Goal: Task Accomplishment & Management: Use online tool/utility

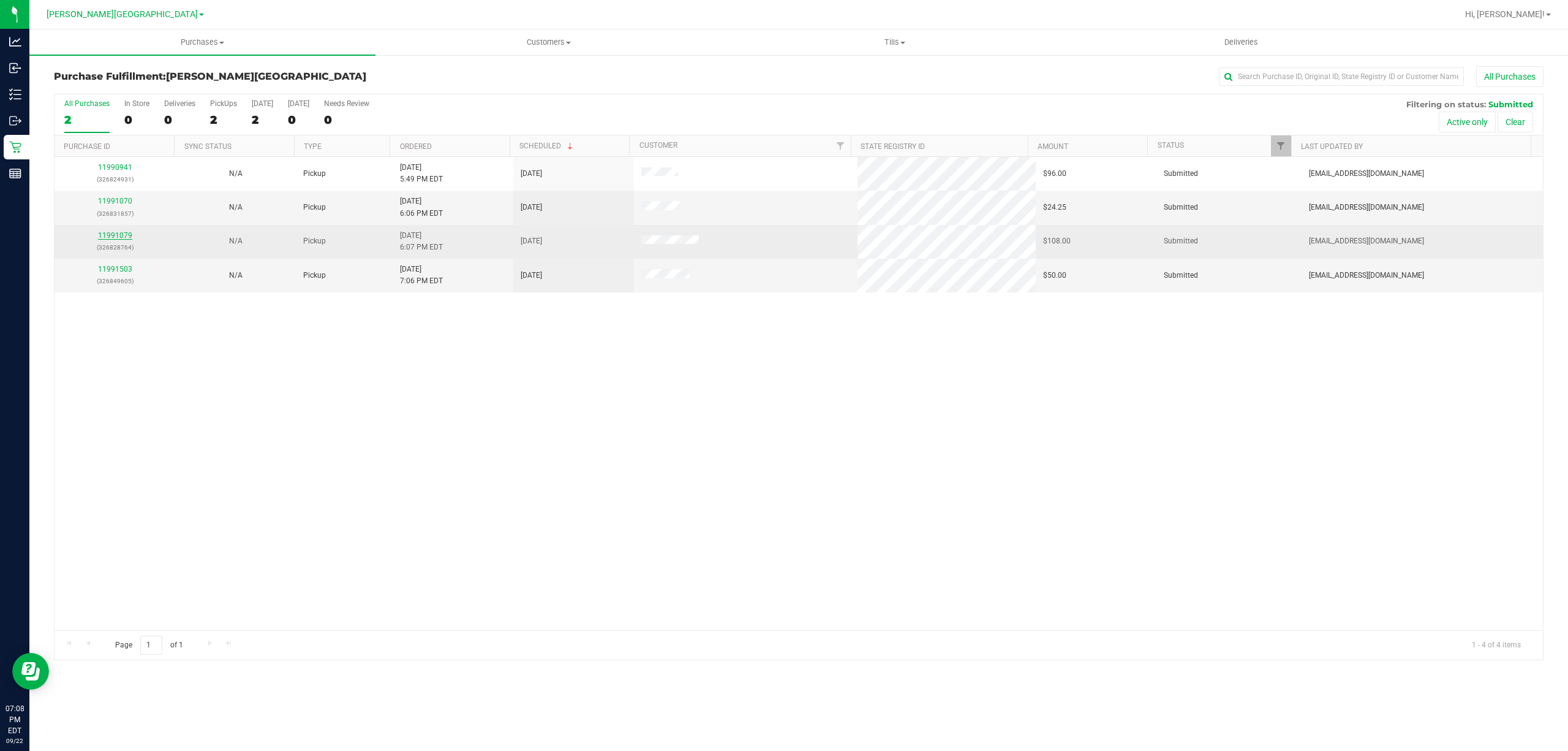
click at [103, 233] on link "11991079" at bounding box center [115, 235] width 34 height 8
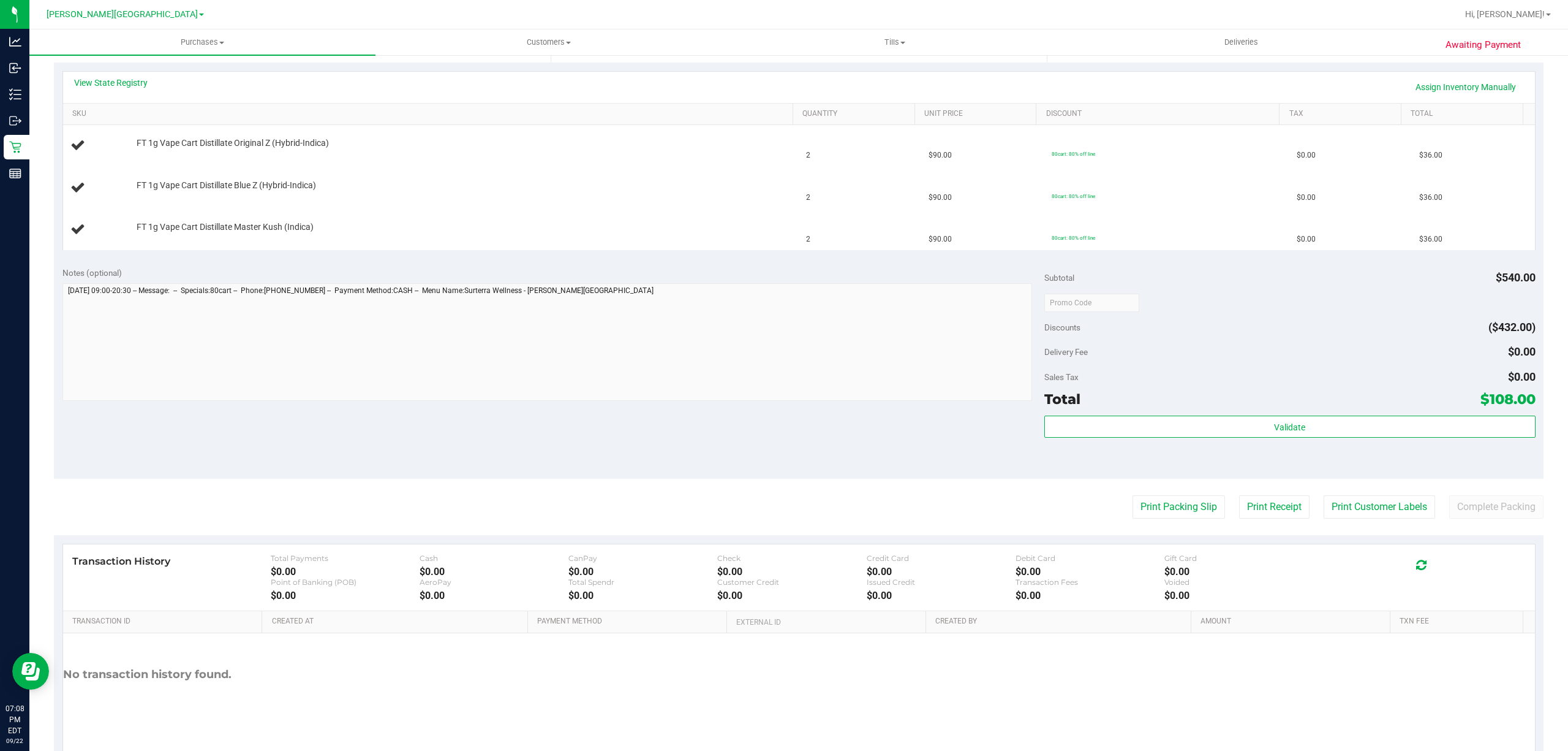
scroll to position [308, 0]
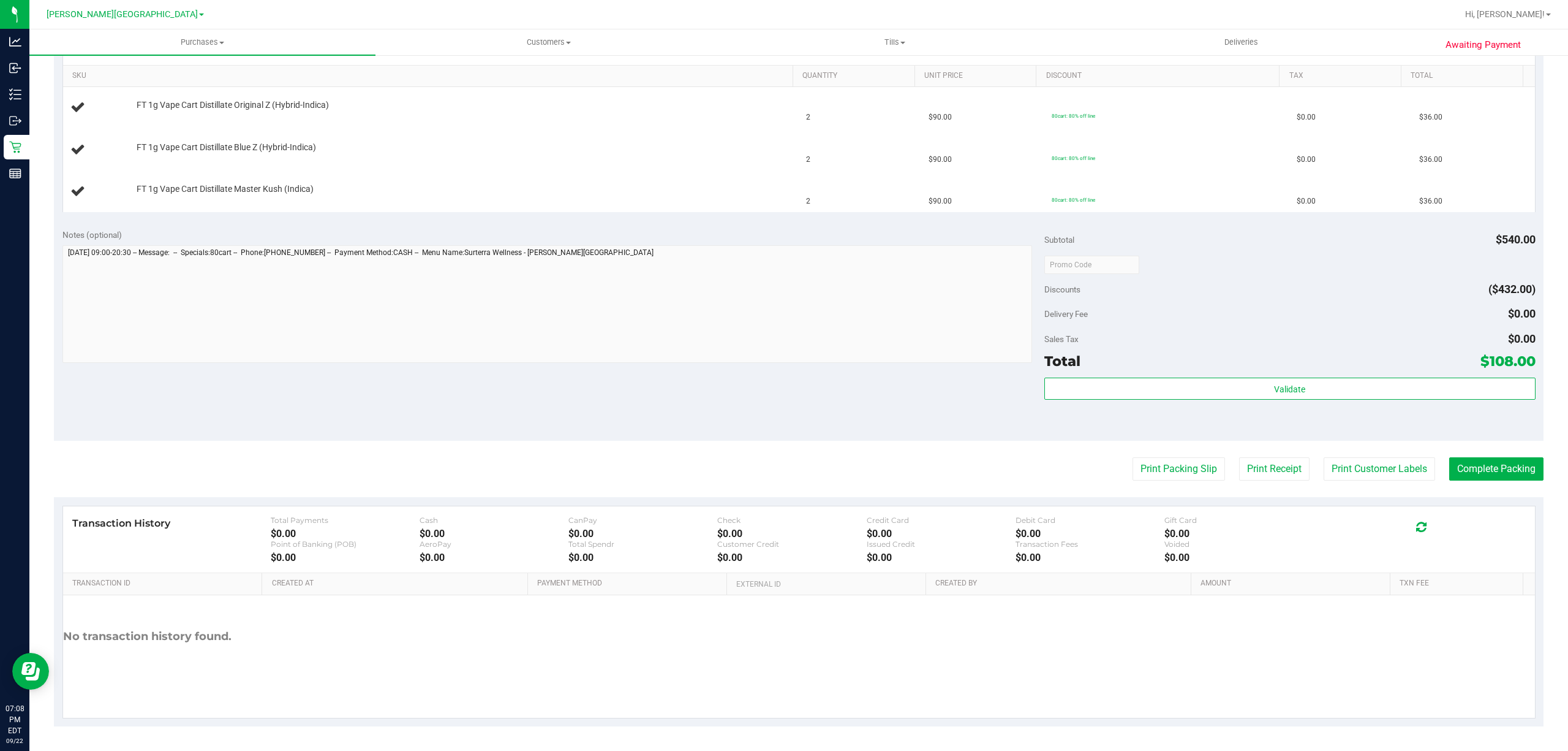
click at [1132, 451] on purchase-details "Back Edit Purchase Cancel Purchase View Profile # 11991079 BioTrack ID: - Submi…" at bounding box center [799, 244] width 1489 height 966
click at [1136, 471] on button "Print Packing Slip" at bounding box center [1178, 468] width 92 height 23
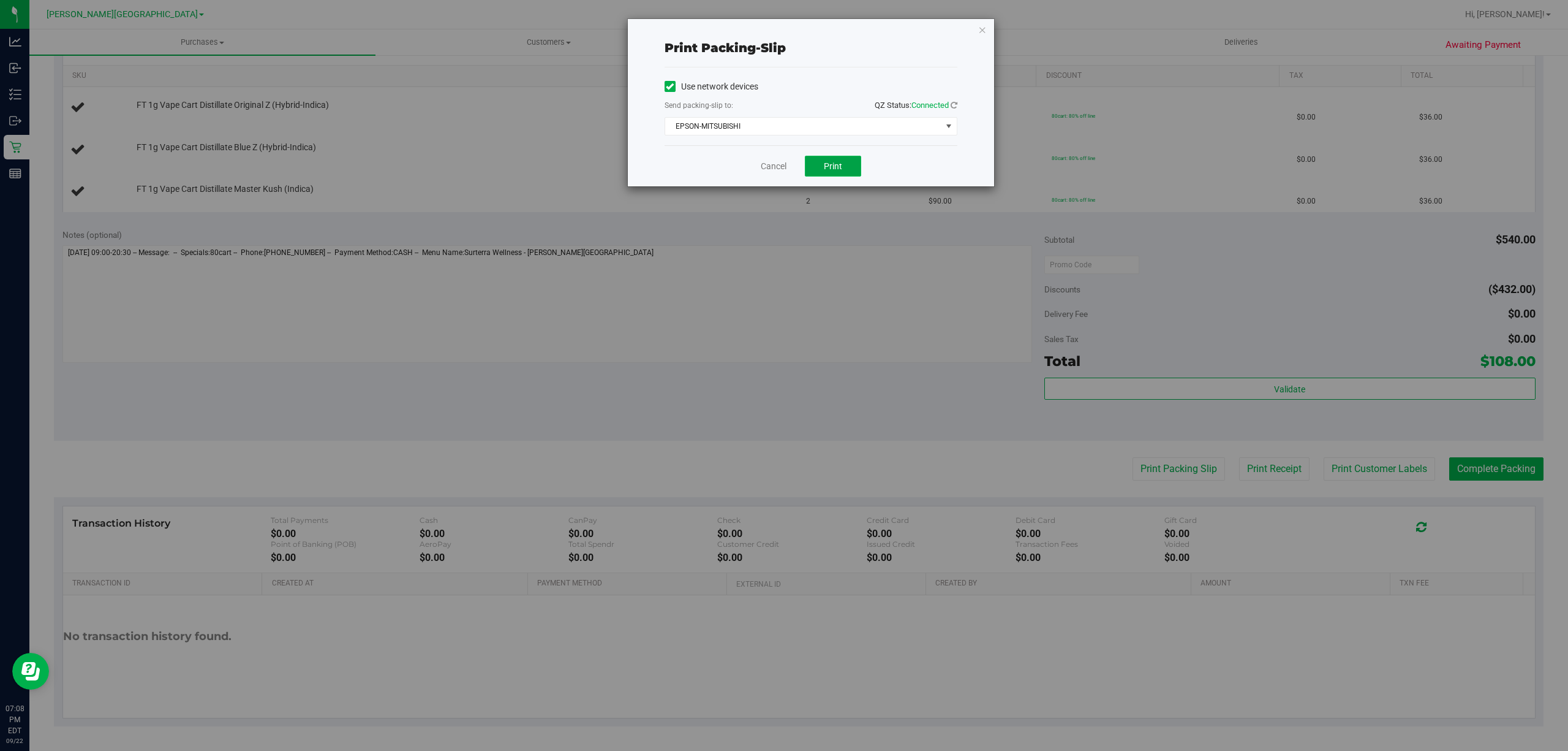
click at [834, 165] on span "Print" at bounding box center [833, 166] width 19 height 10
click at [777, 152] on div "Cancel Print" at bounding box center [811, 165] width 293 height 41
click at [775, 160] on link "Cancel" at bounding box center [773, 165] width 25 height 13
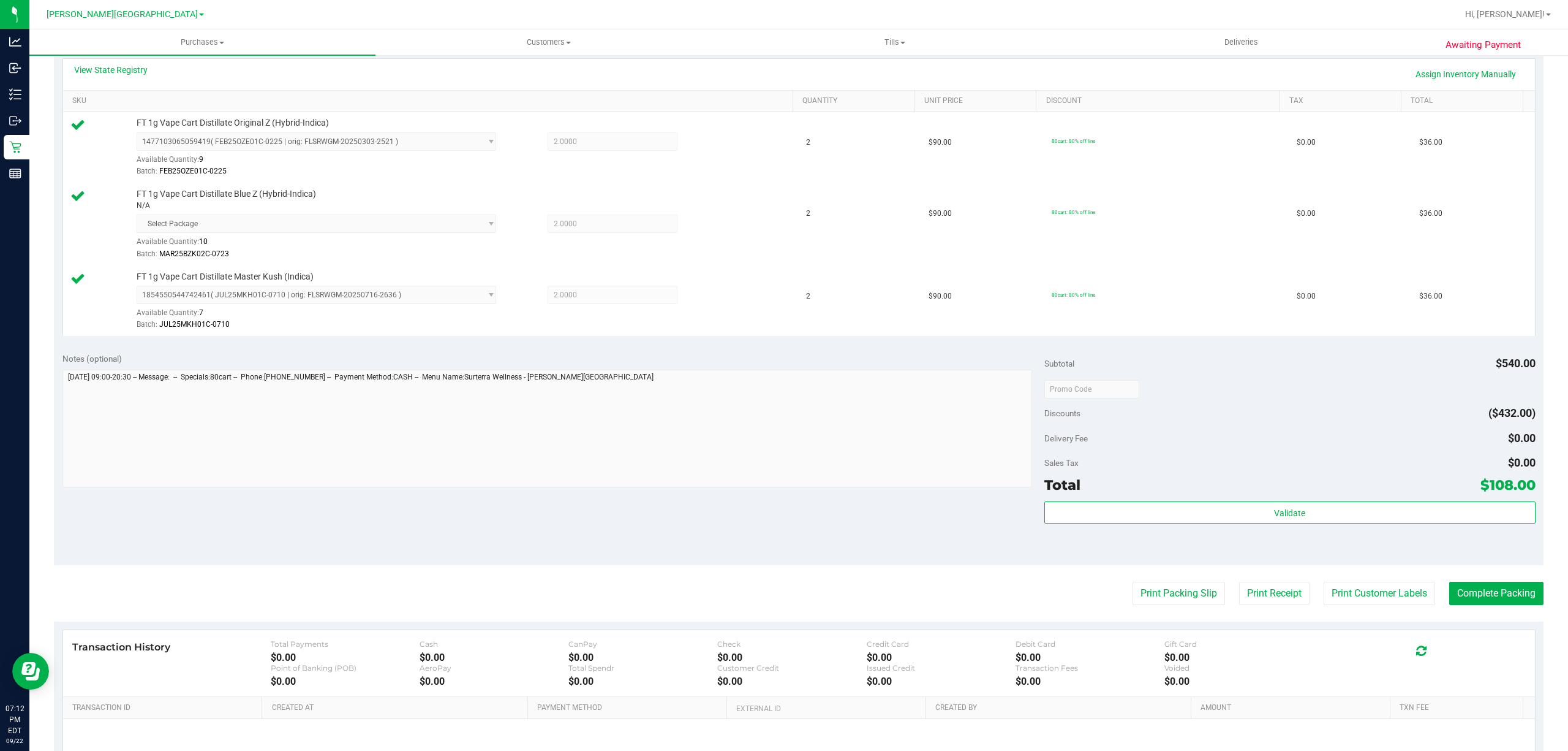
scroll to position [407, 0]
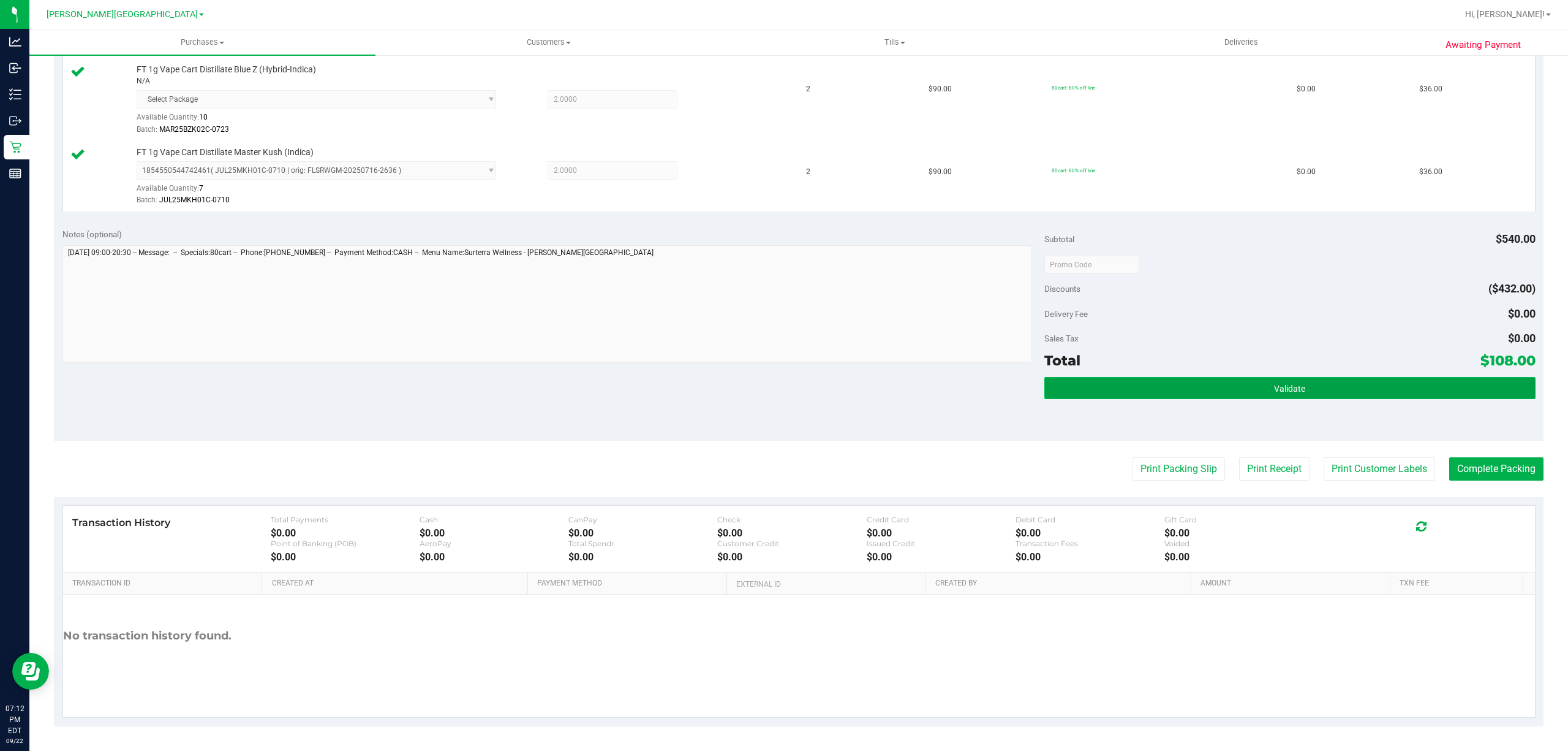
click at [1208, 392] on button "Validate" at bounding box center [1289, 388] width 491 height 22
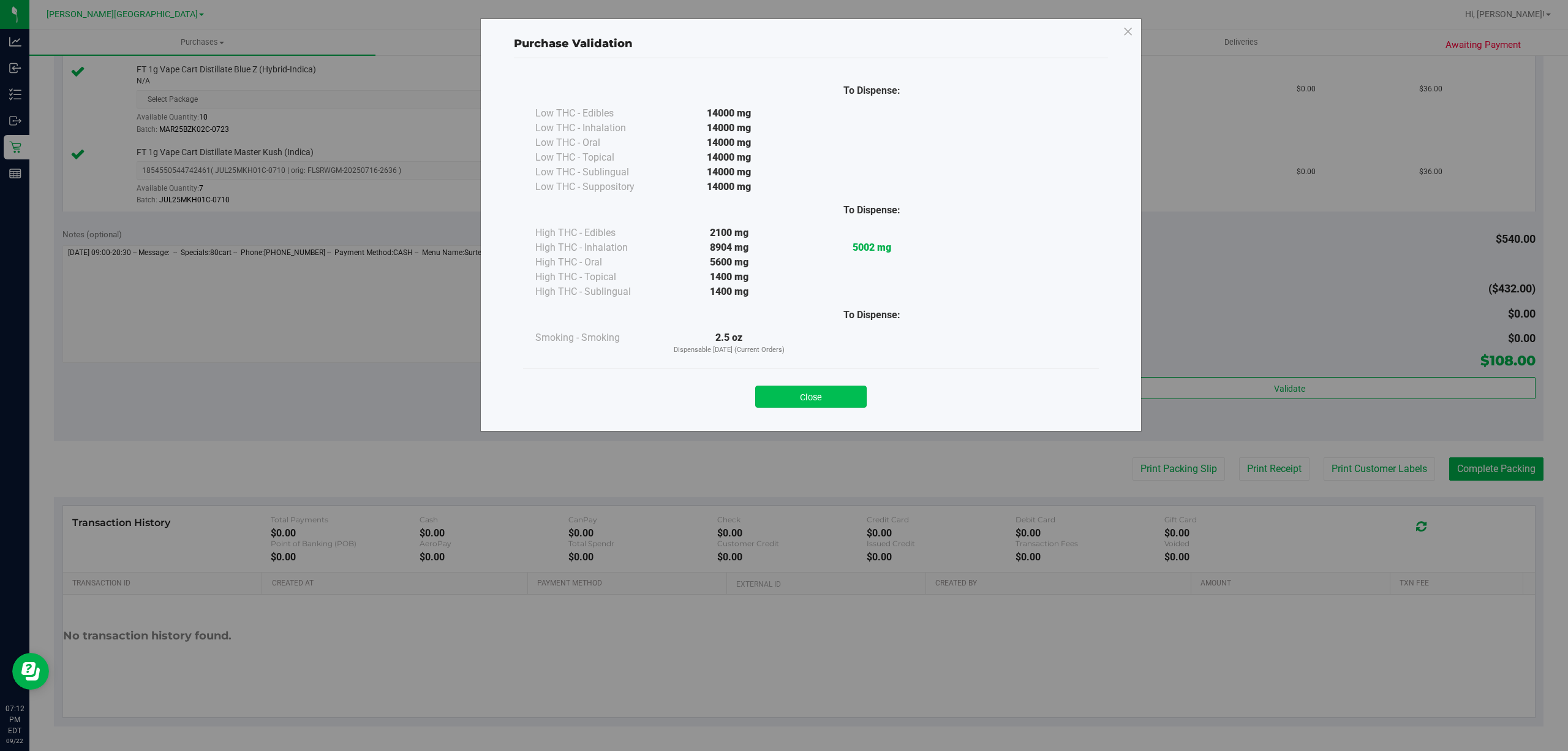
click at [777, 405] on button "Close" at bounding box center [810, 396] width 111 height 22
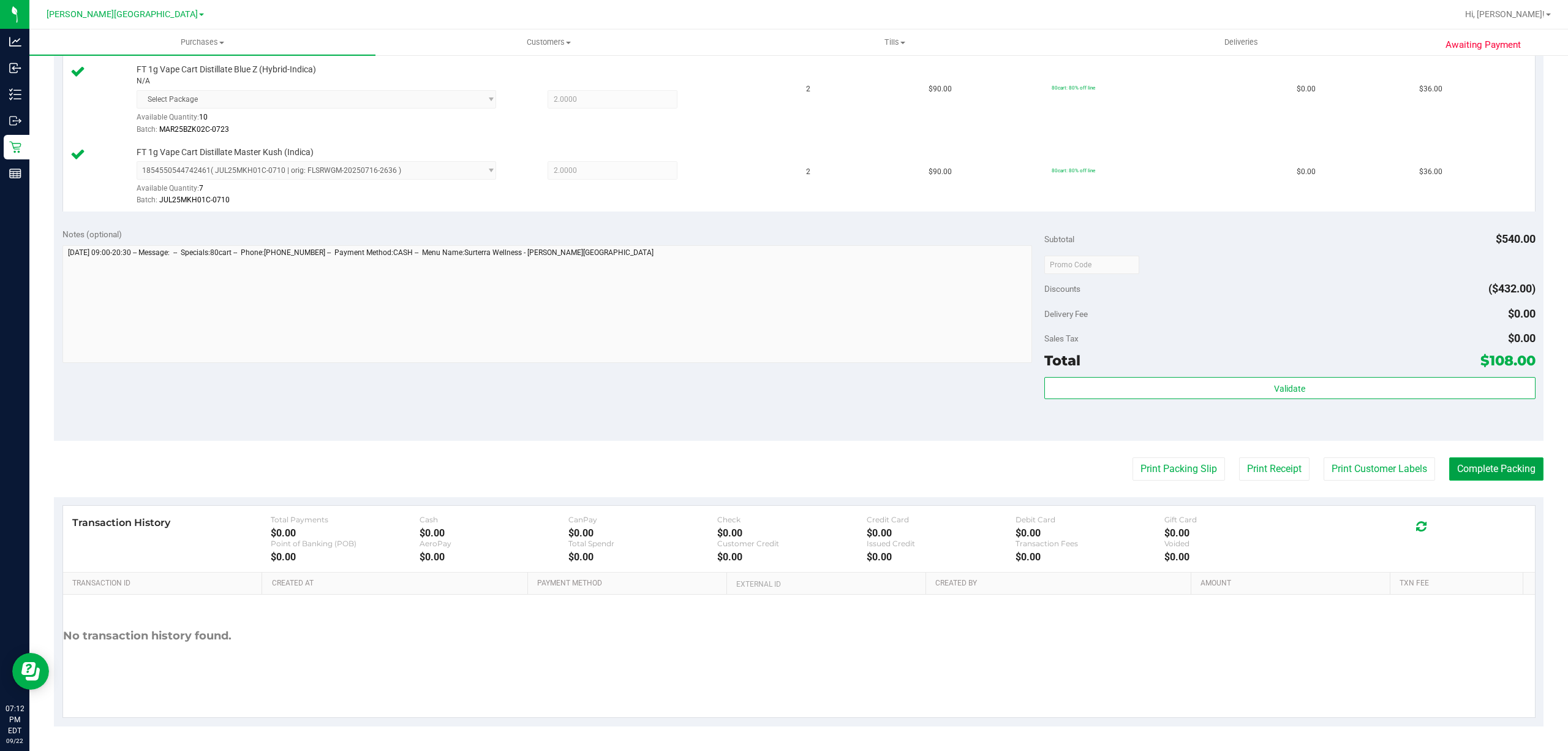
click at [1449, 457] on button "Complete Packing" at bounding box center [1496, 468] width 94 height 23
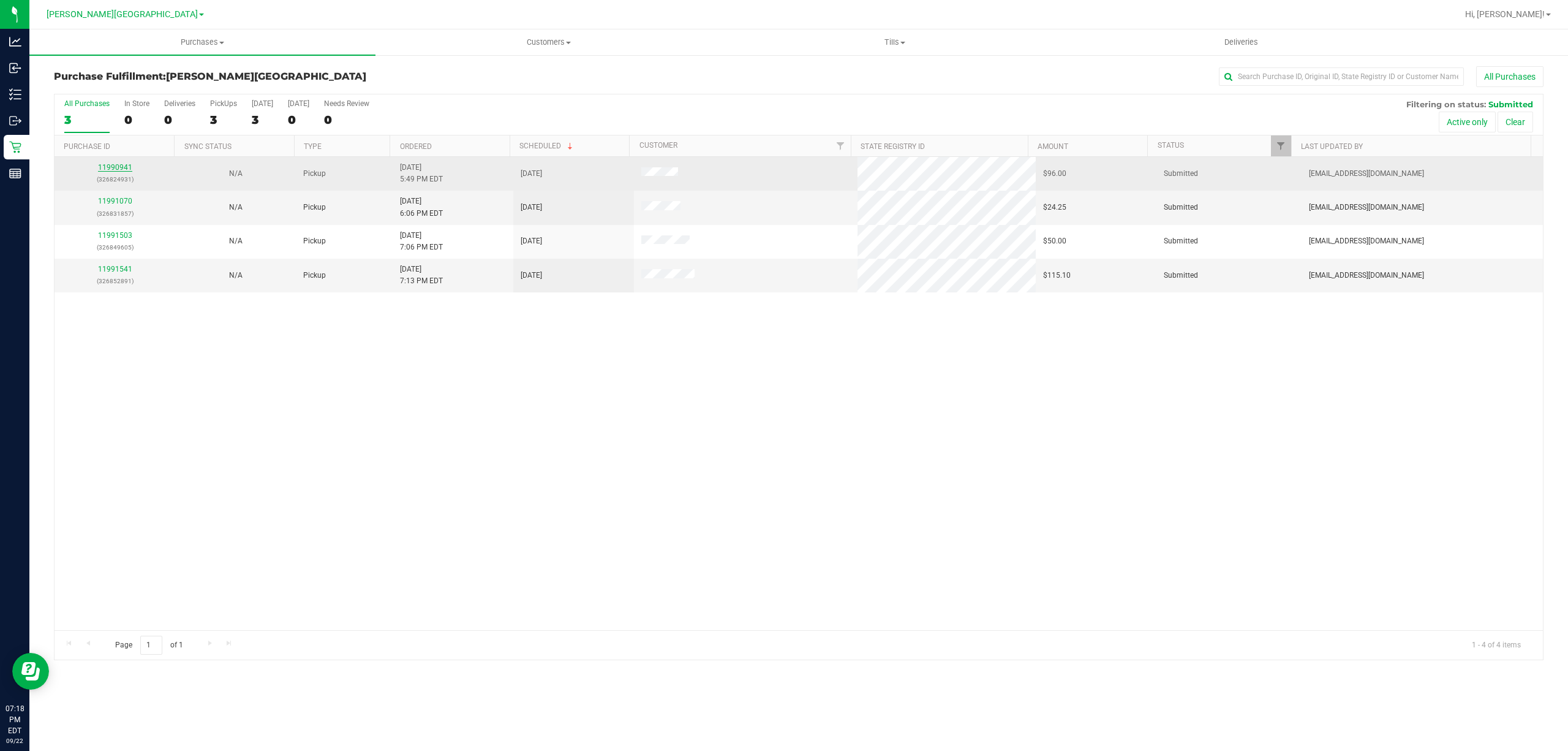
click at [114, 166] on link "11990941" at bounding box center [115, 167] width 34 height 8
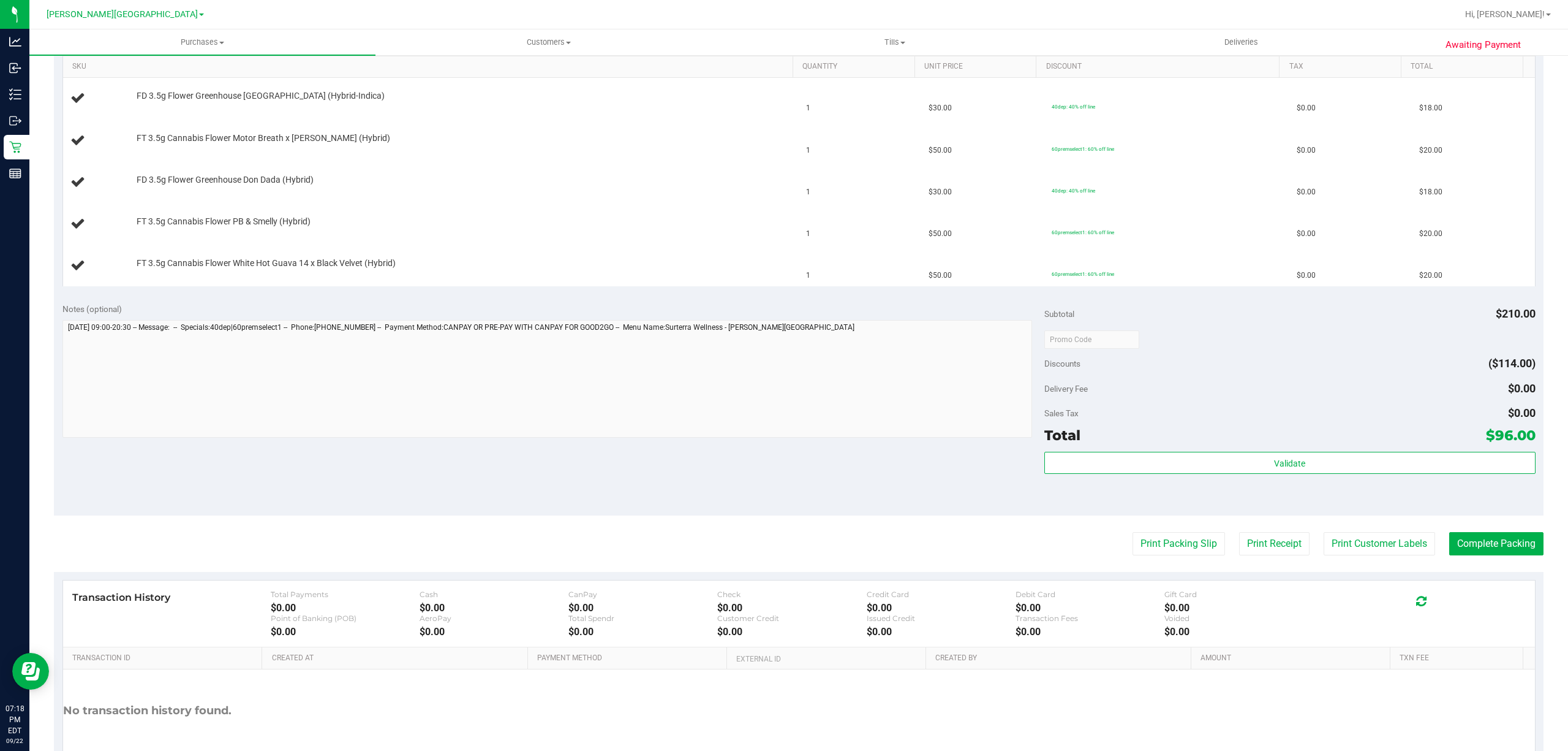
scroll to position [327, 0]
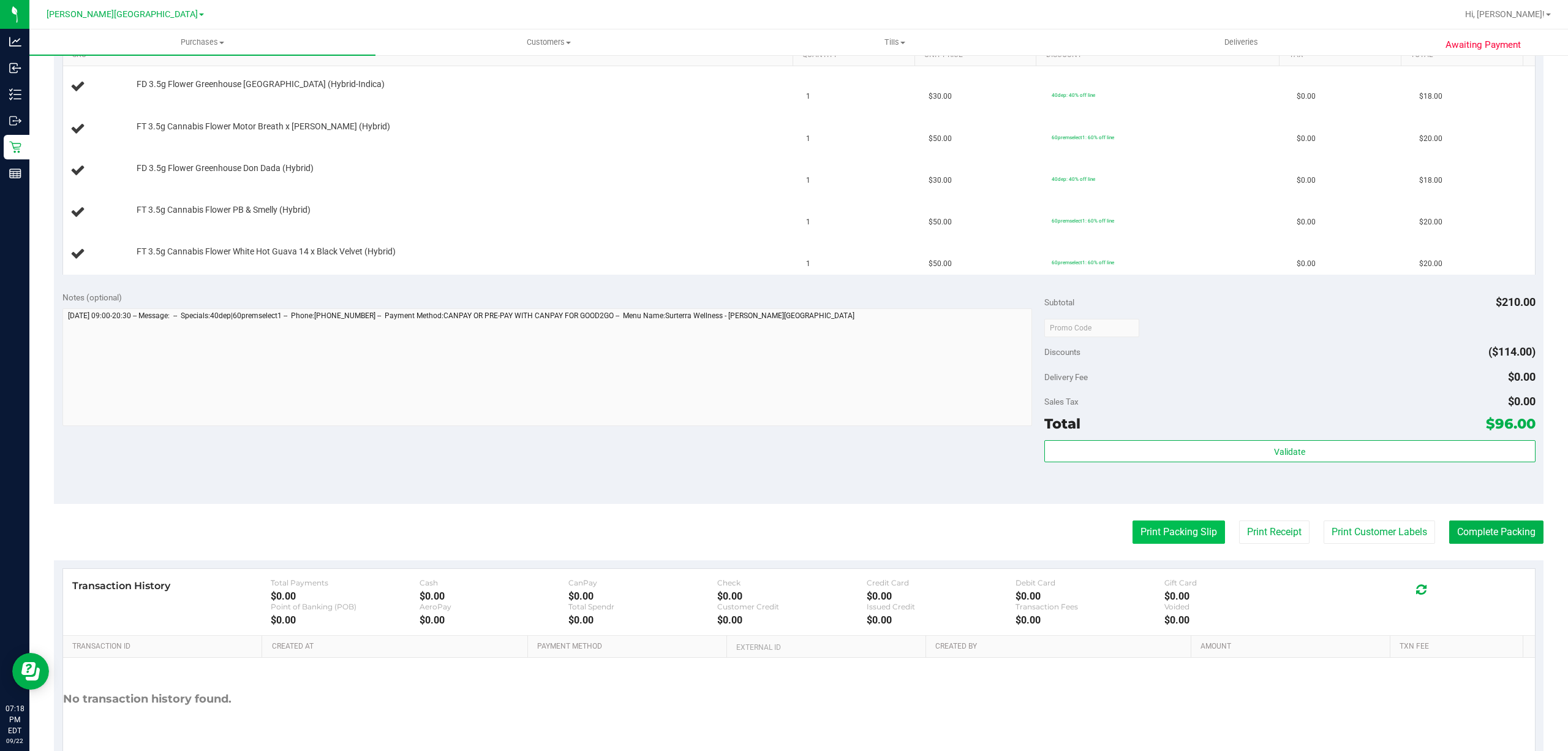
click at [1136, 532] on button "Print Packing Slip" at bounding box center [1178, 531] width 92 height 23
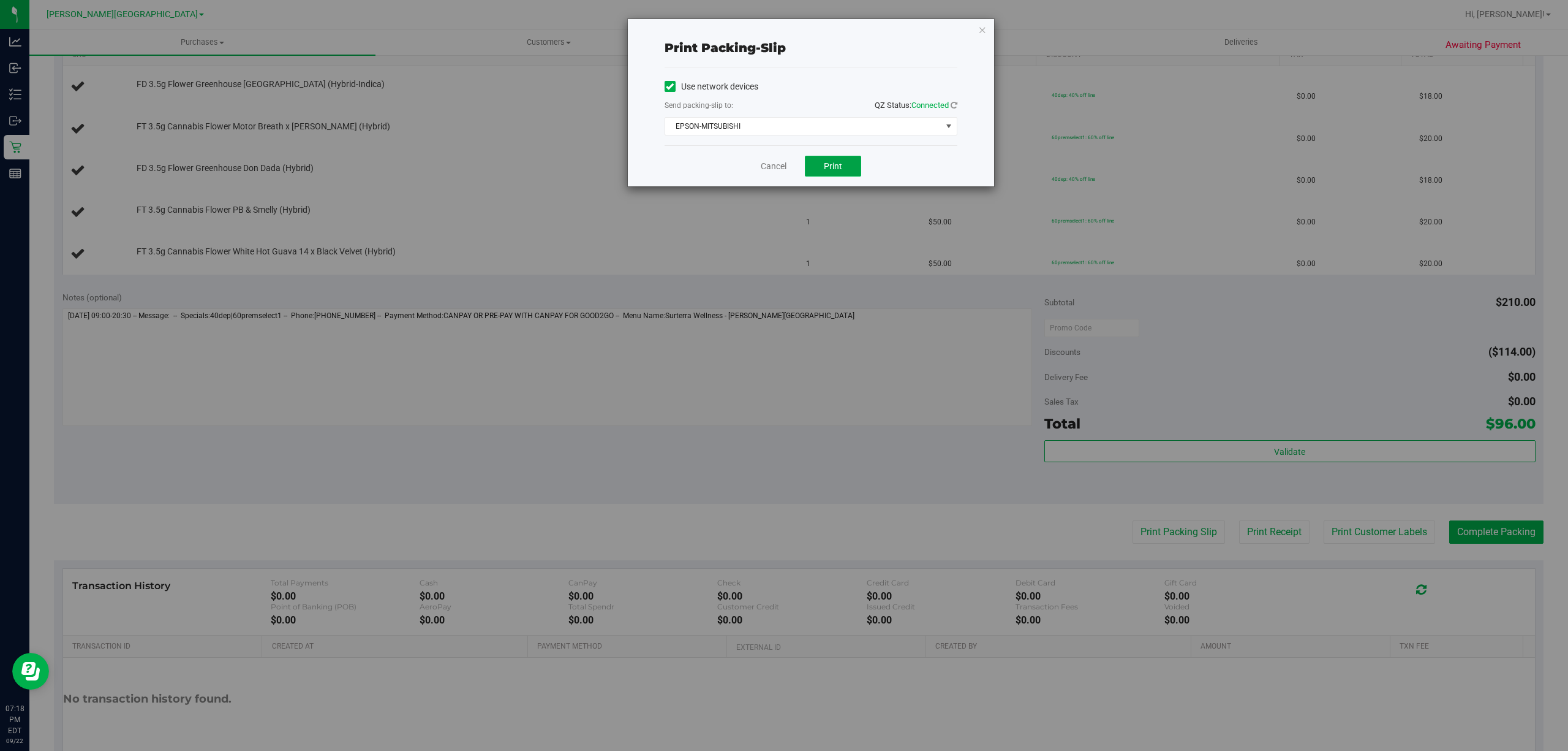
click at [856, 169] on button "Print" at bounding box center [833, 165] width 56 height 21
click at [768, 163] on link "Cancel" at bounding box center [773, 165] width 25 height 13
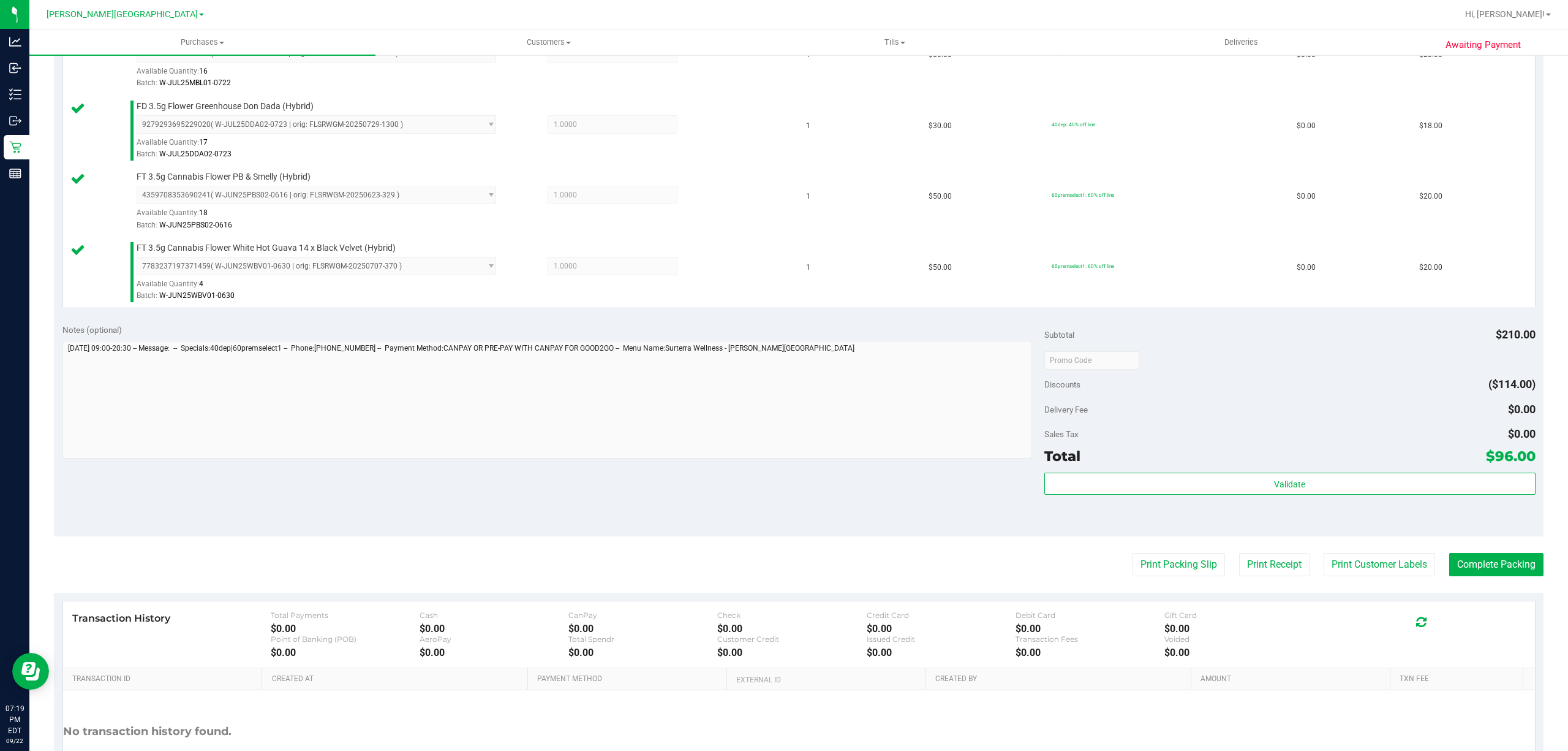
scroll to position [539, 0]
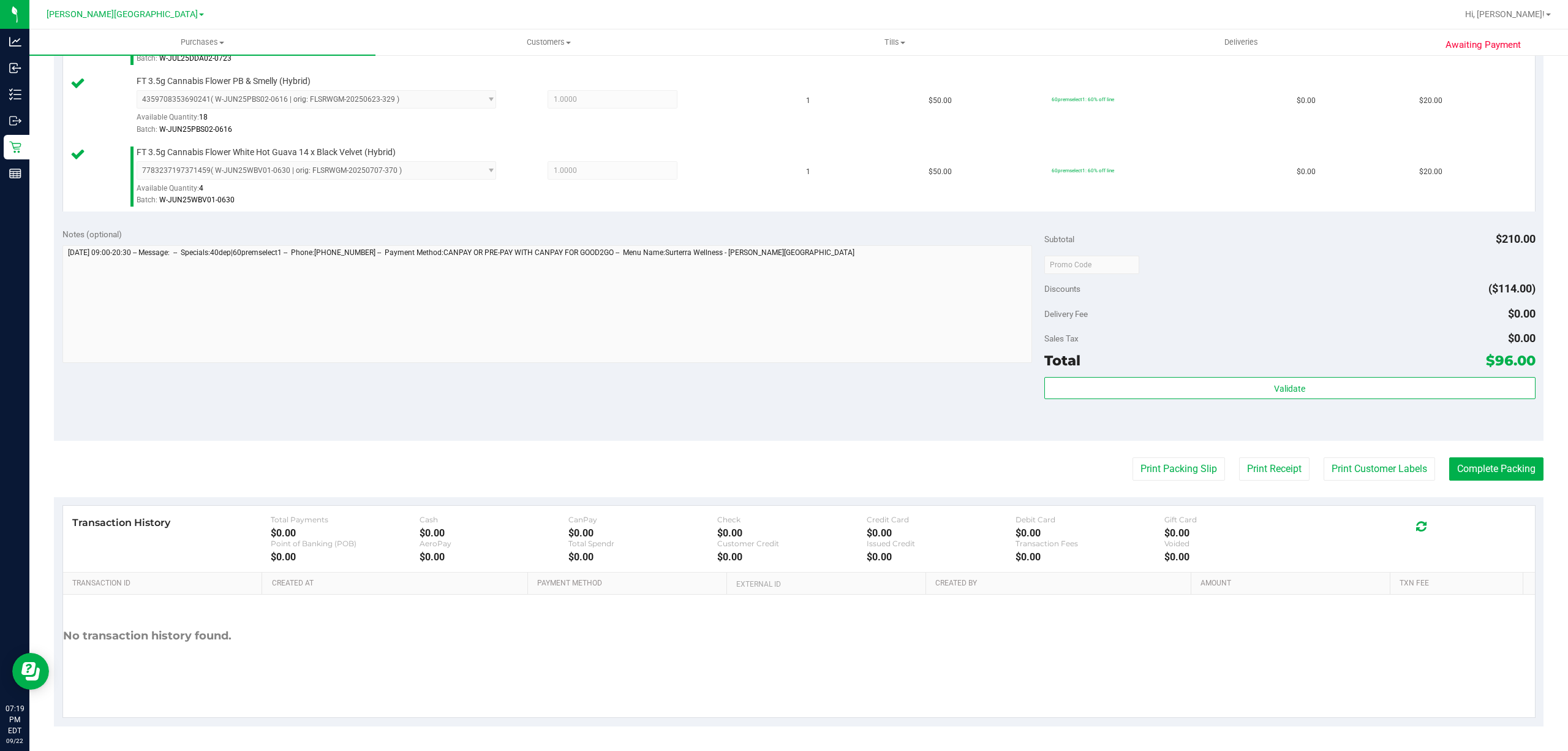
click at [1356, 374] on div "Subtotal $210.00 Discounts ($114.00) Delivery Fee $0.00 Sales Tax $0.00 Total $…" at bounding box center [1289, 330] width 491 height 204
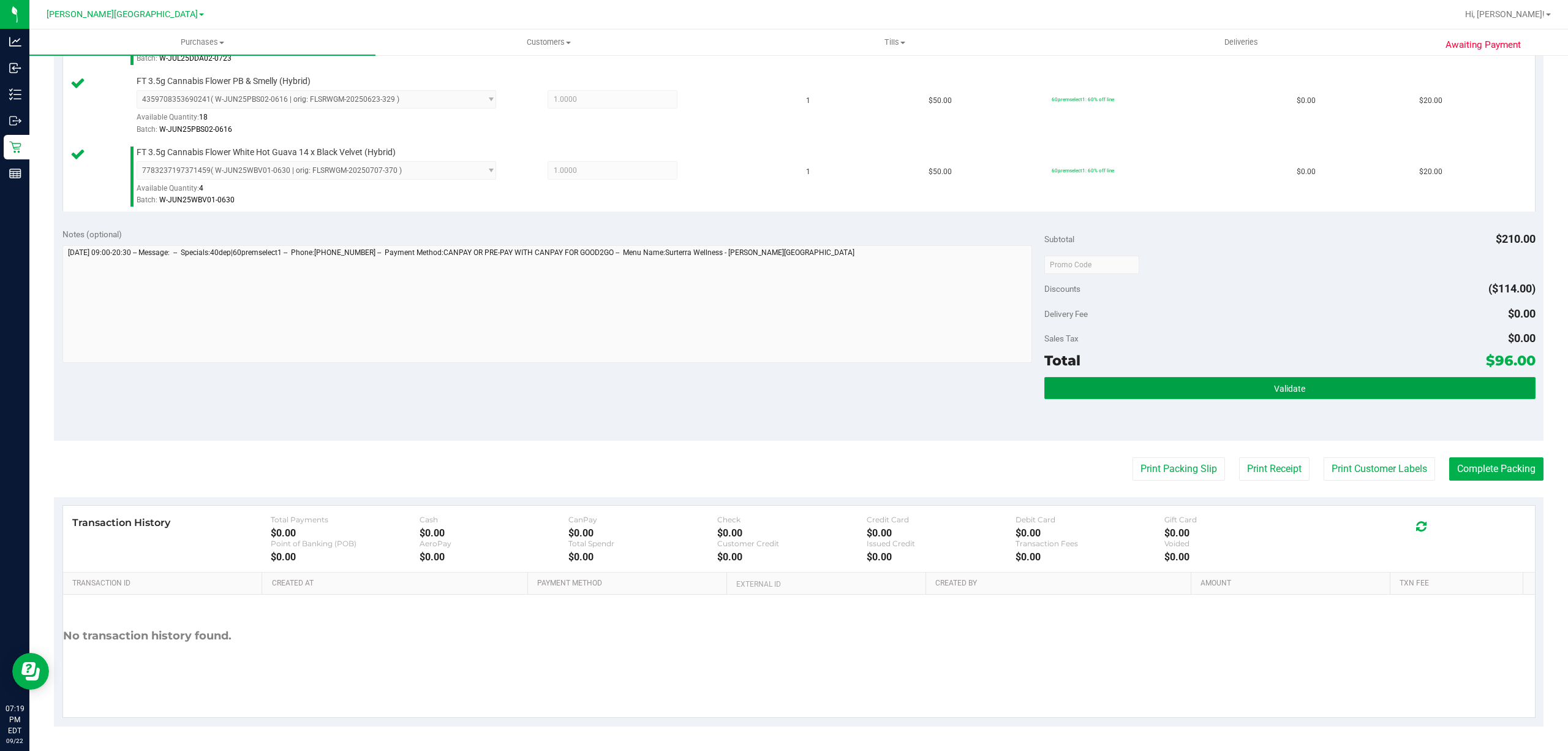
click at [1353, 387] on button "Validate" at bounding box center [1289, 388] width 491 height 22
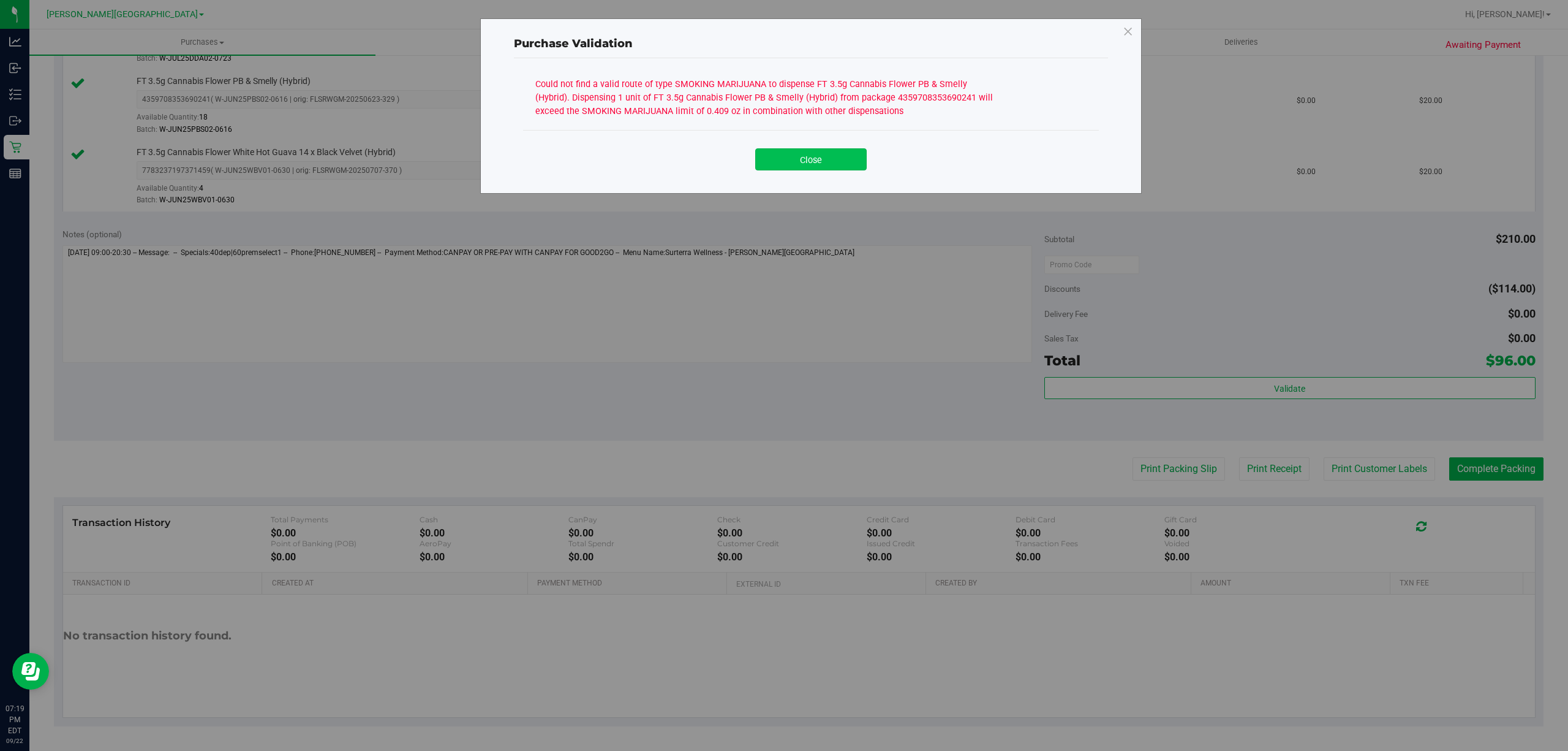
click at [779, 160] on button "Close" at bounding box center [810, 160] width 111 height 22
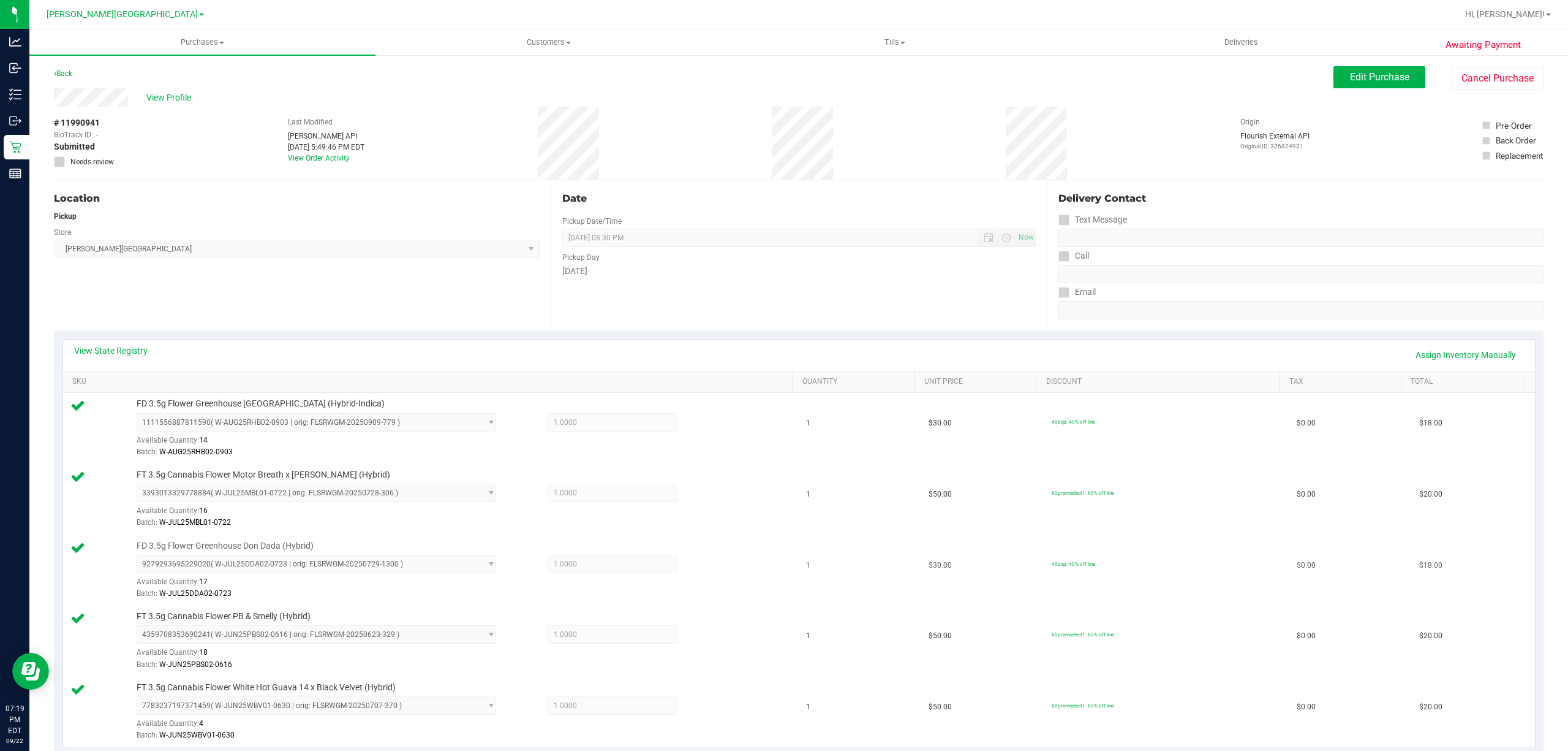
scroll to position [408, 0]
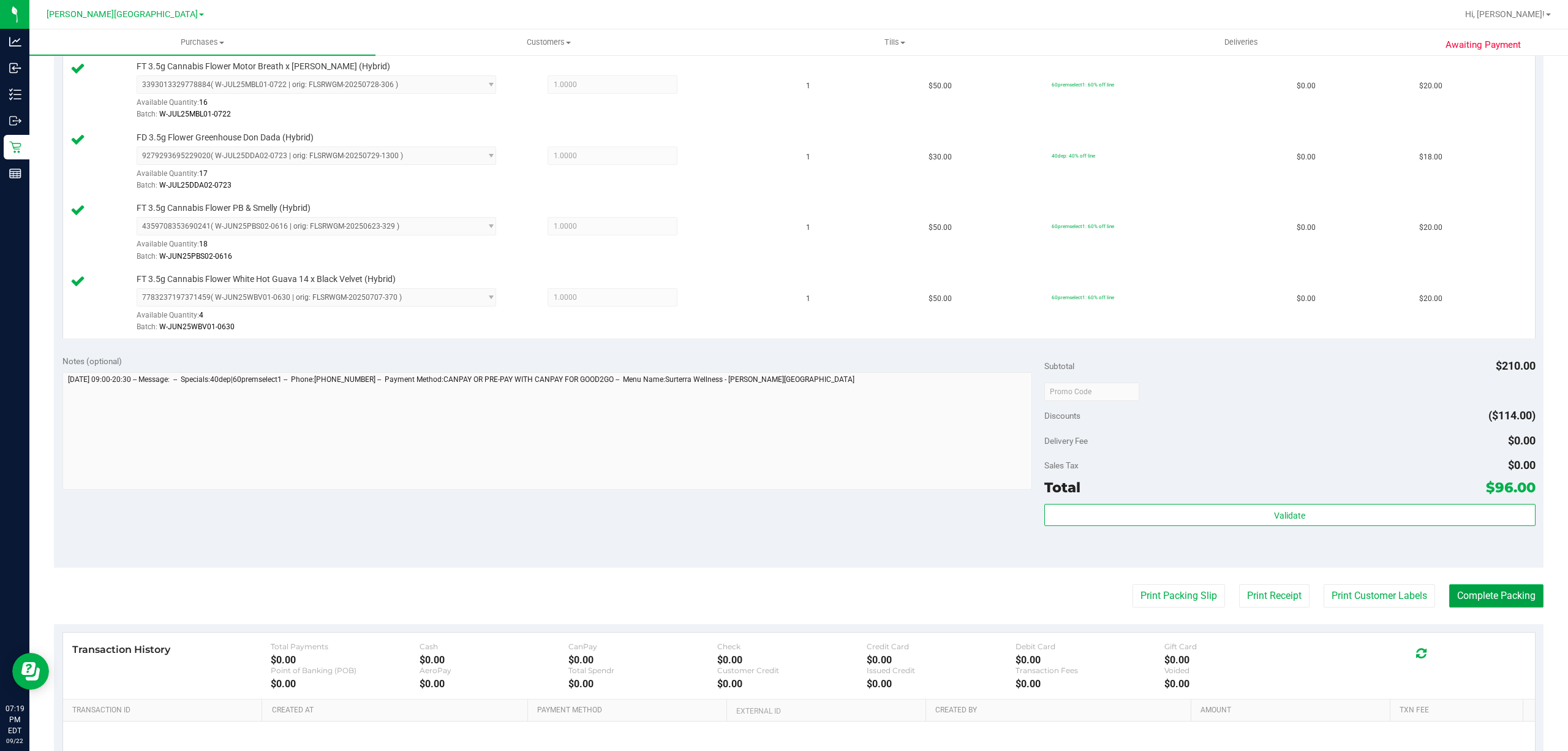
click at [1473, 602] on button "Complete Packing" at bounding box center [1496, 595] width 94 height 23
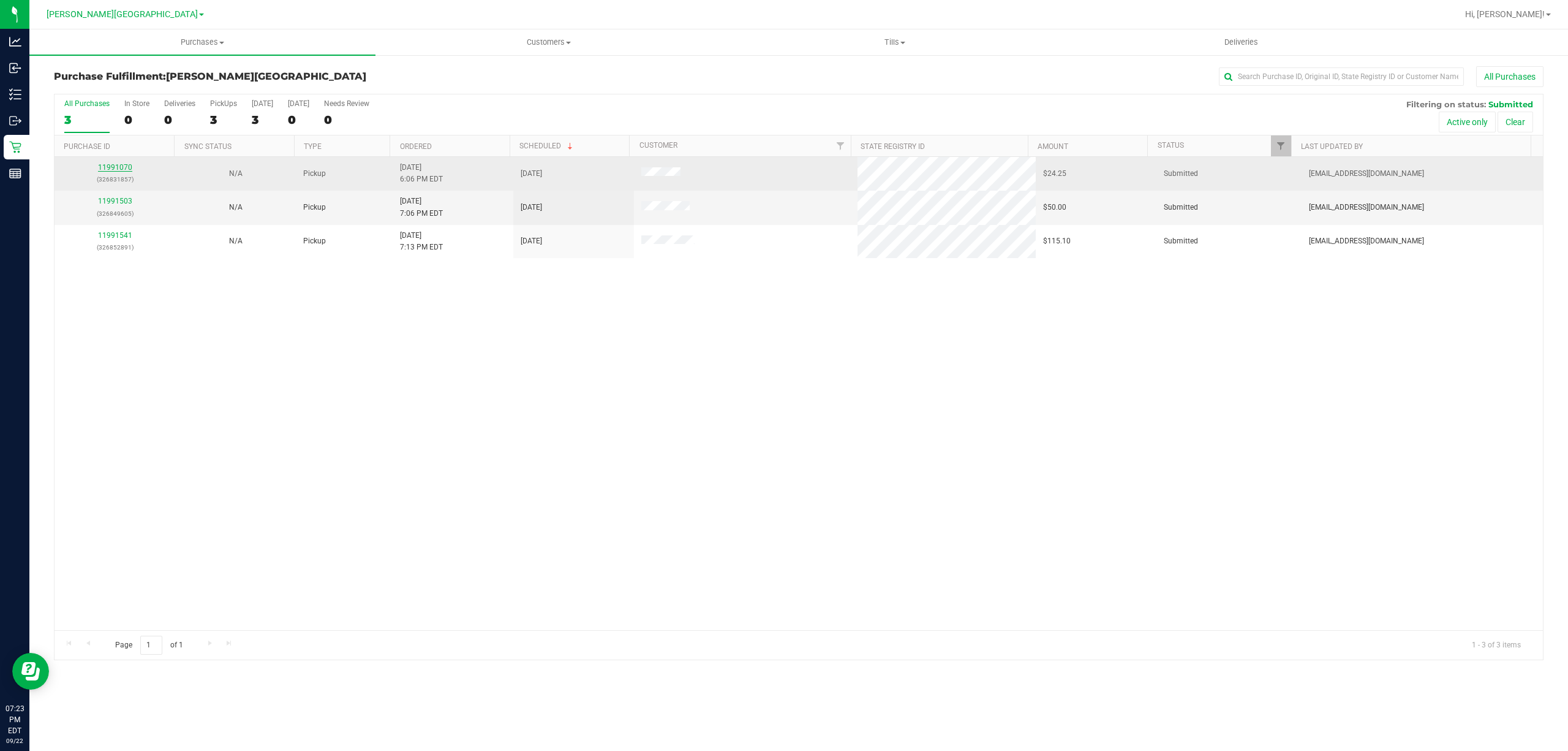
click at [113, 169] on link "11991070" at bounding box center [115, 167] width 34 height 8
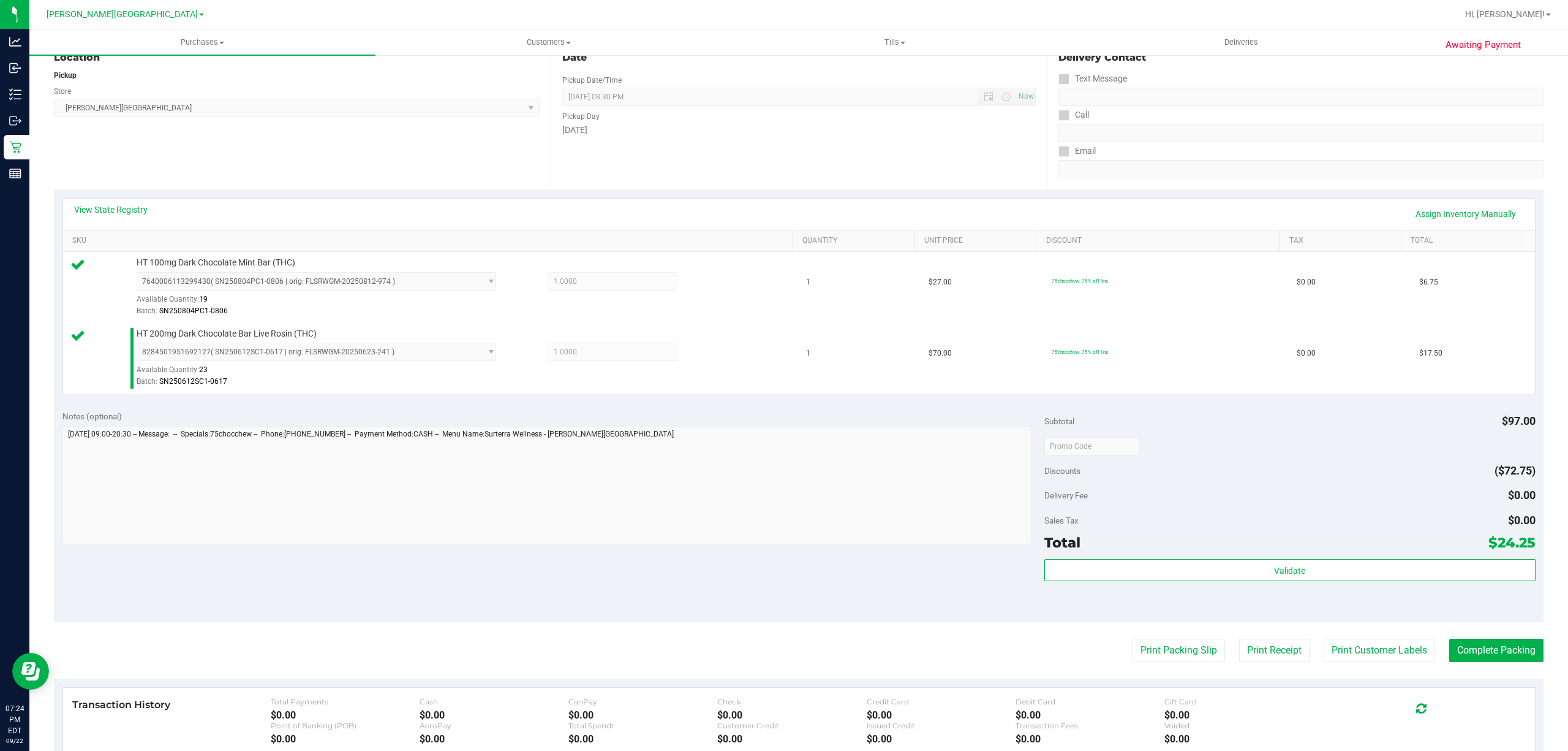
scroll to position [324, 0]
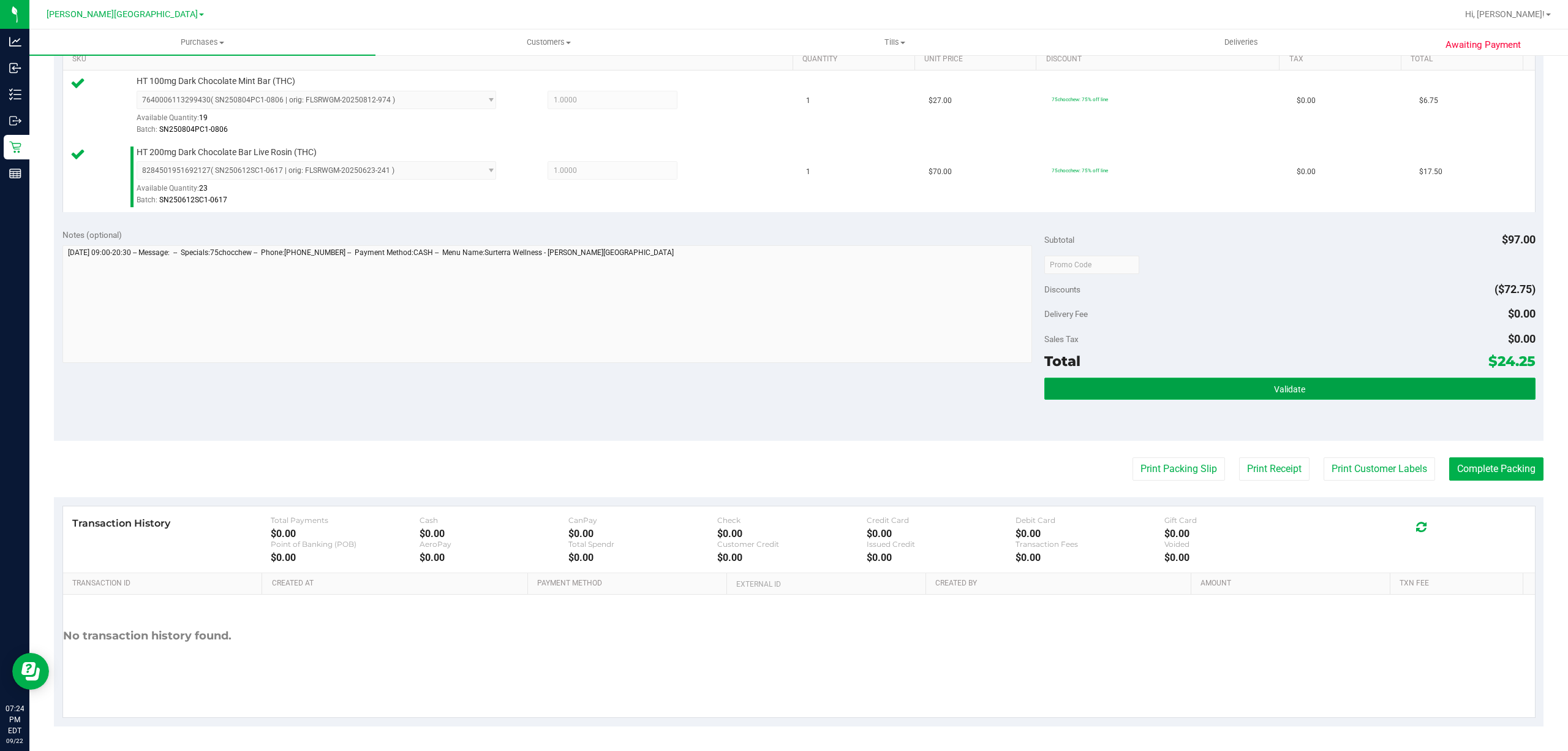
click at [1138, 383] on button "Validate" at bounding box center [1289, 389] width 491 height 22
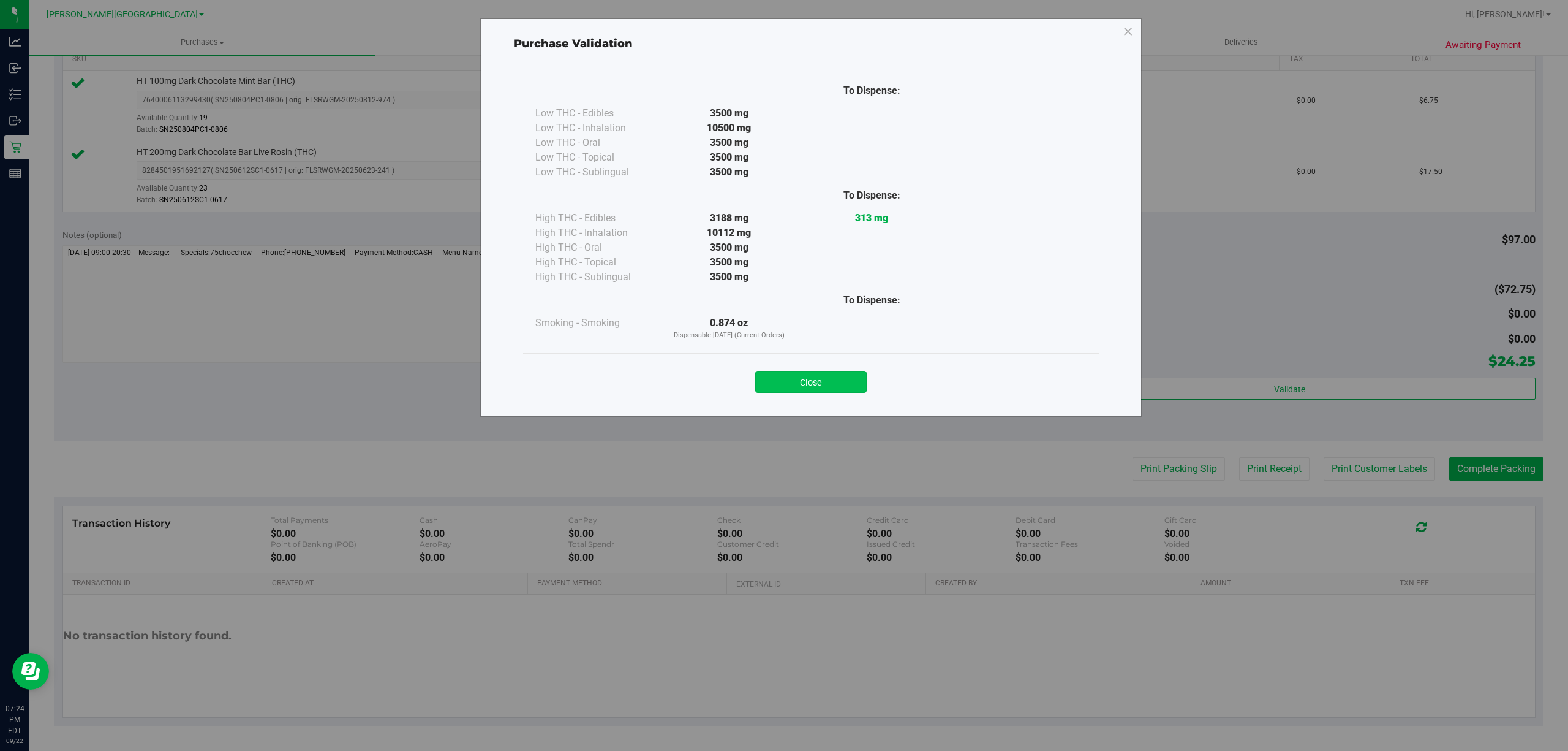
click at [773, 378] on button "Close" at bounding box center [810, 382] width 111 height 22
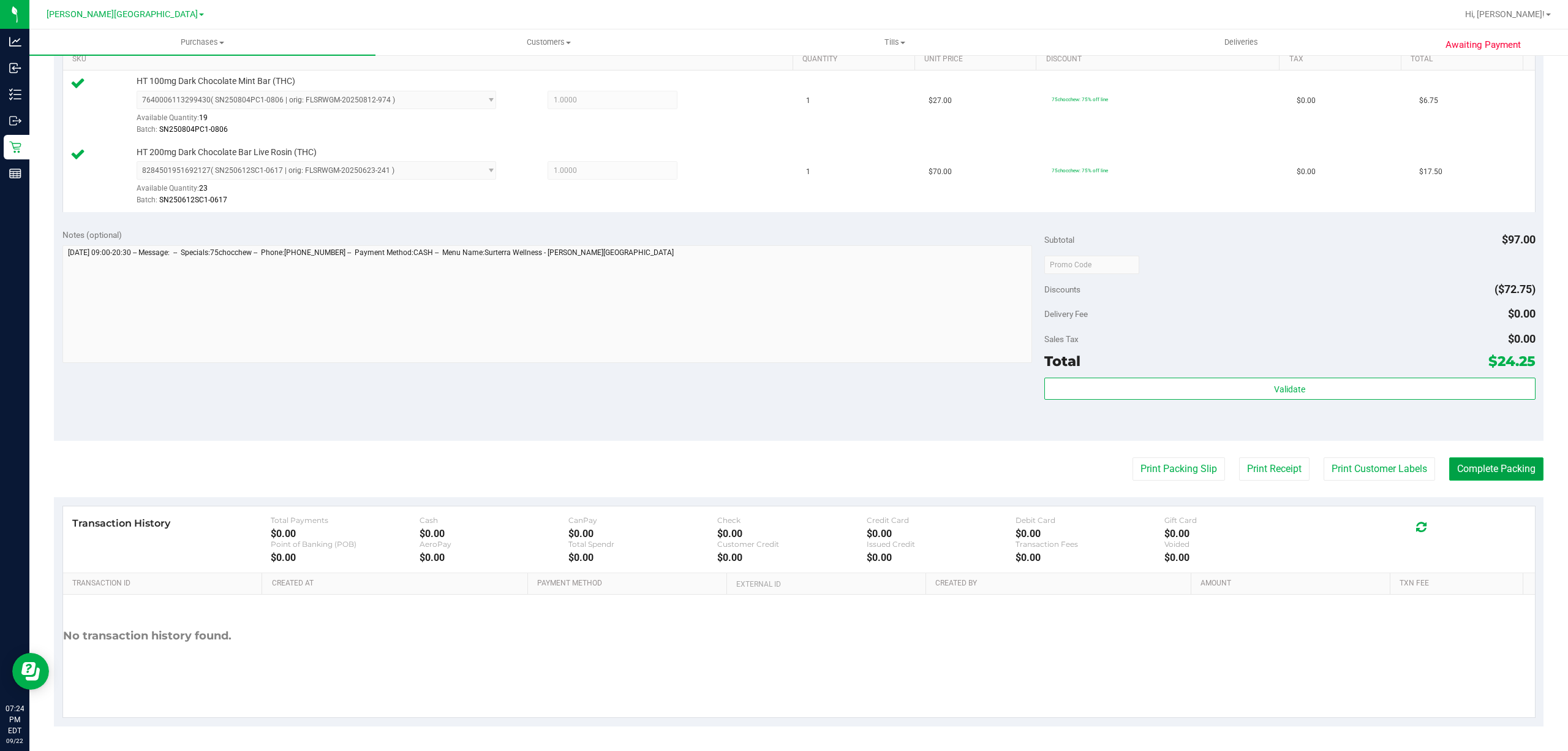
click at [1481, 480] on button "Complete Packing" at bounding box center [1496, 468] width 94 height 23
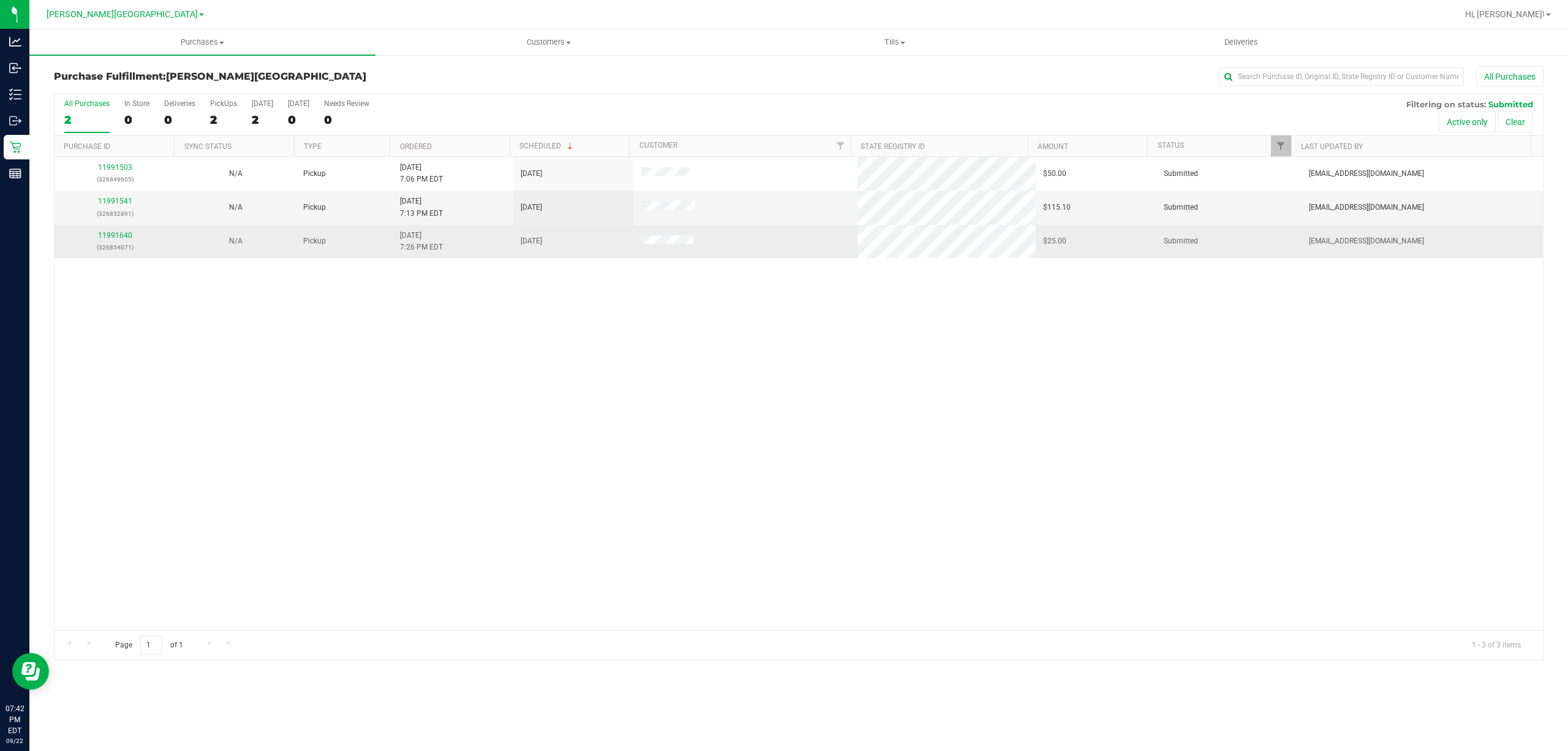
click at [114, 241] on div "11991640 (326854071)" at bounding box center [114, 241] width 106 height 23
click at [111, 236] on link "11991640" at bounding box center [115, 235] width 34 height 8
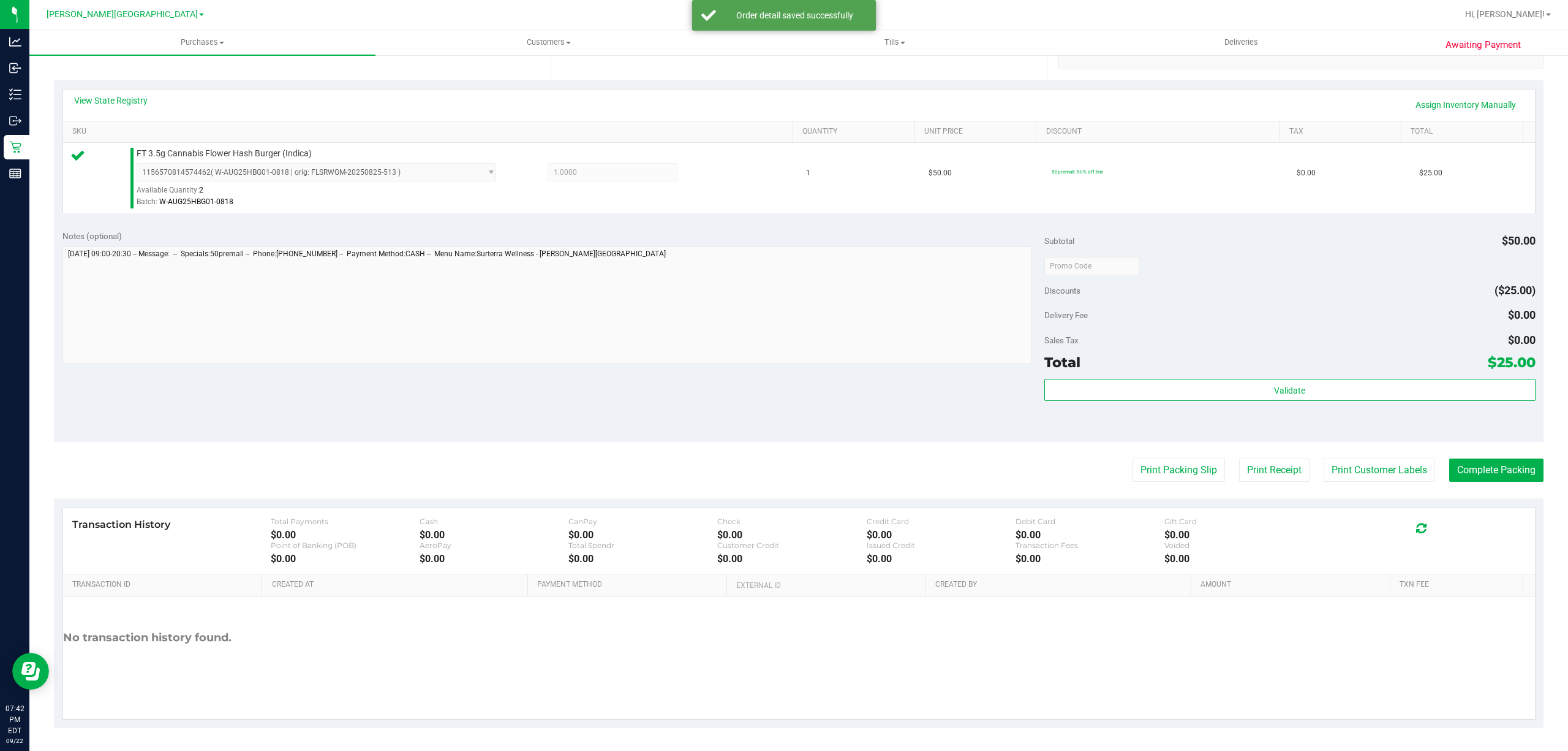
scroll to position [253, 0]
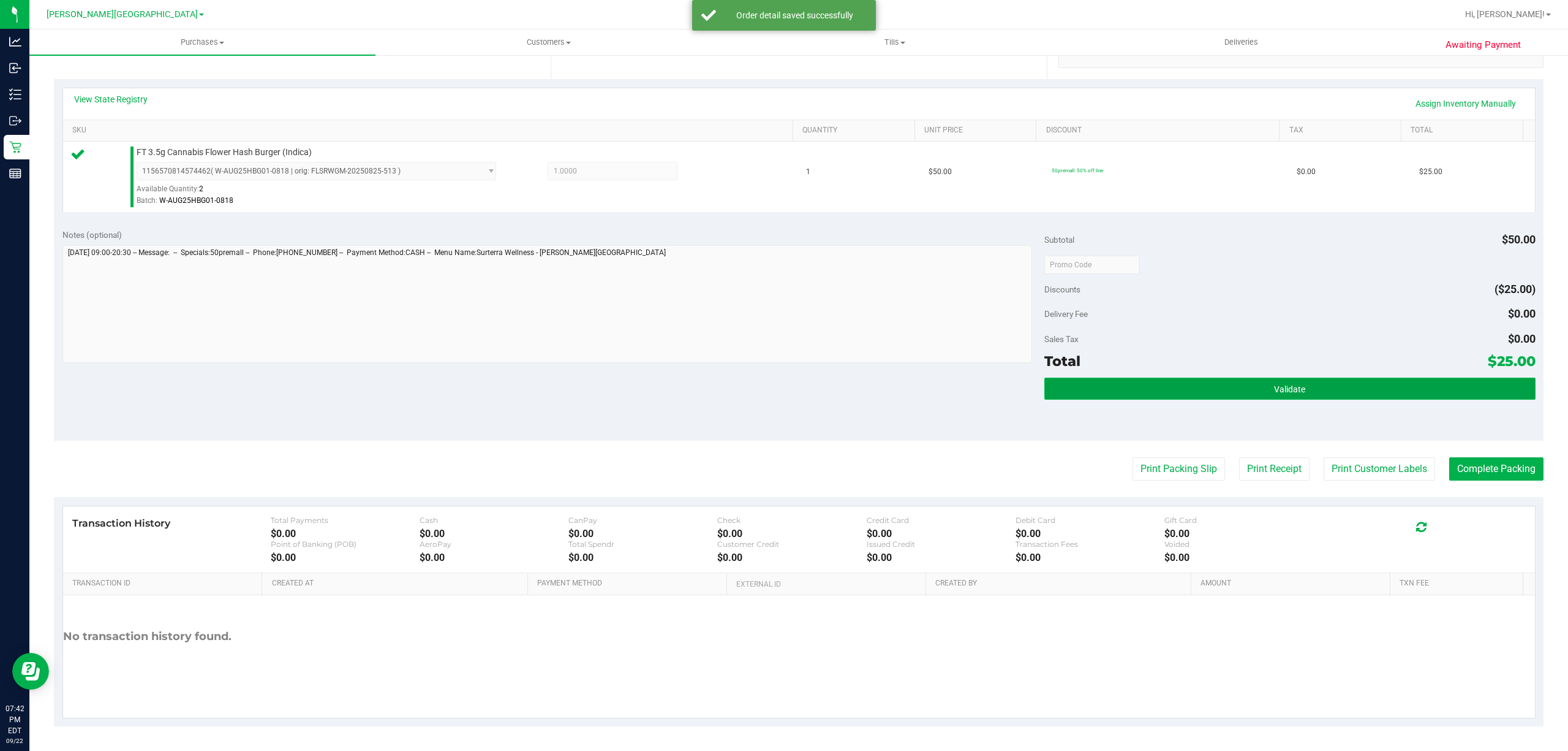
click at [1138, 389] on button "Validate" at bounding box center [1289, 389] width 491 height 22
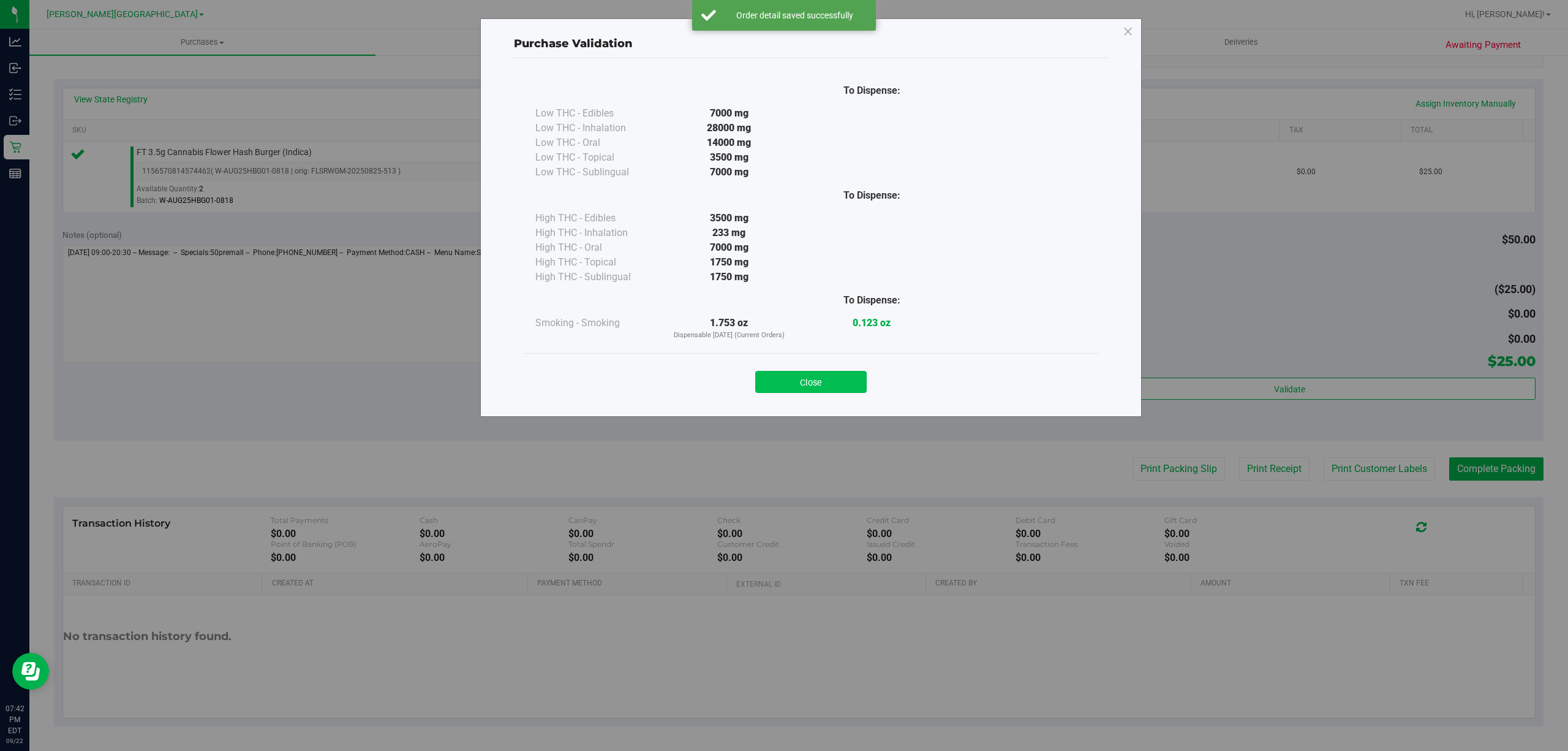
click at [797, 372] on button "Close" at bounding box center [810, 382] width 111 height 22
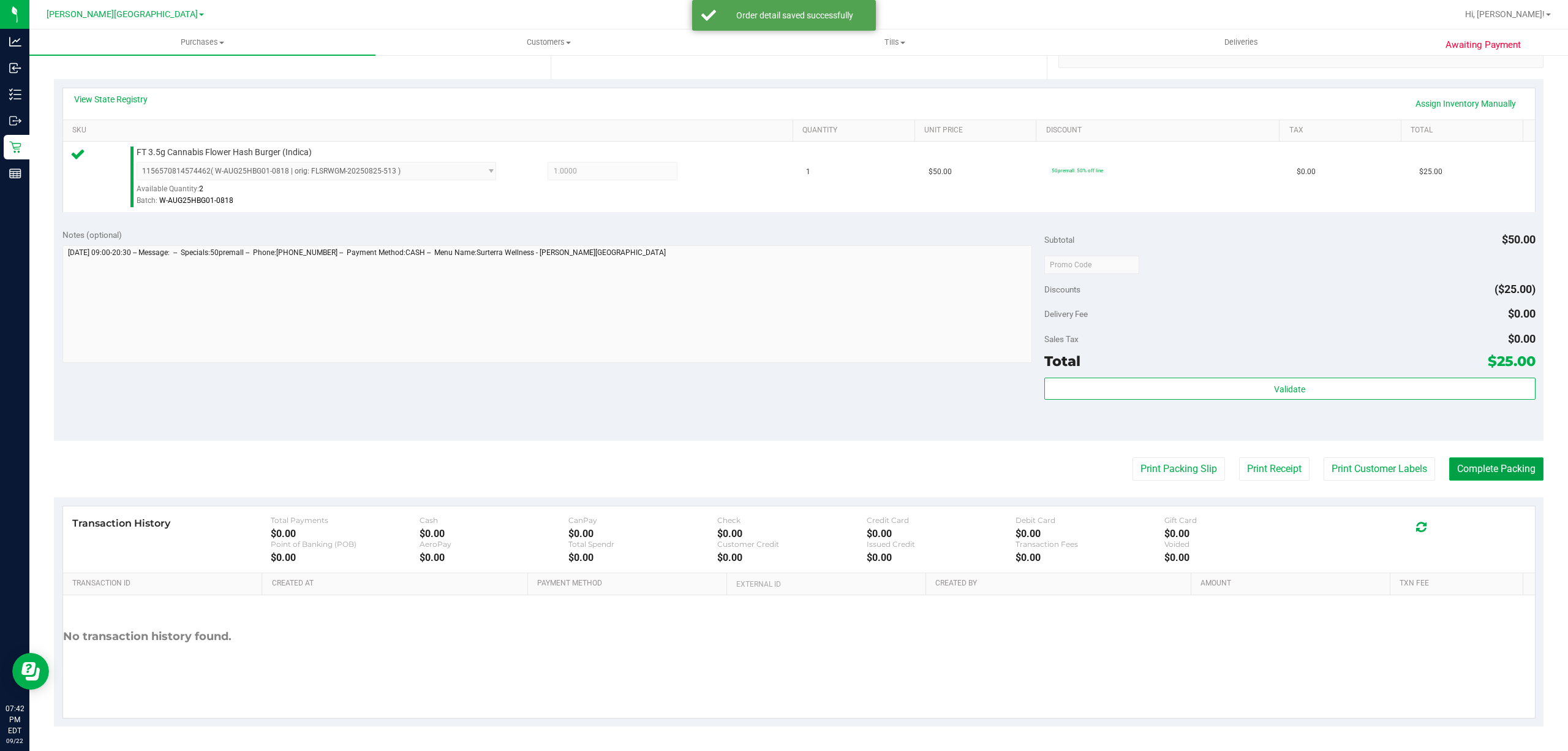
click at [1460, 473] on button "Complete Packing" at bounding box center [1496, 468] width 94 height 23
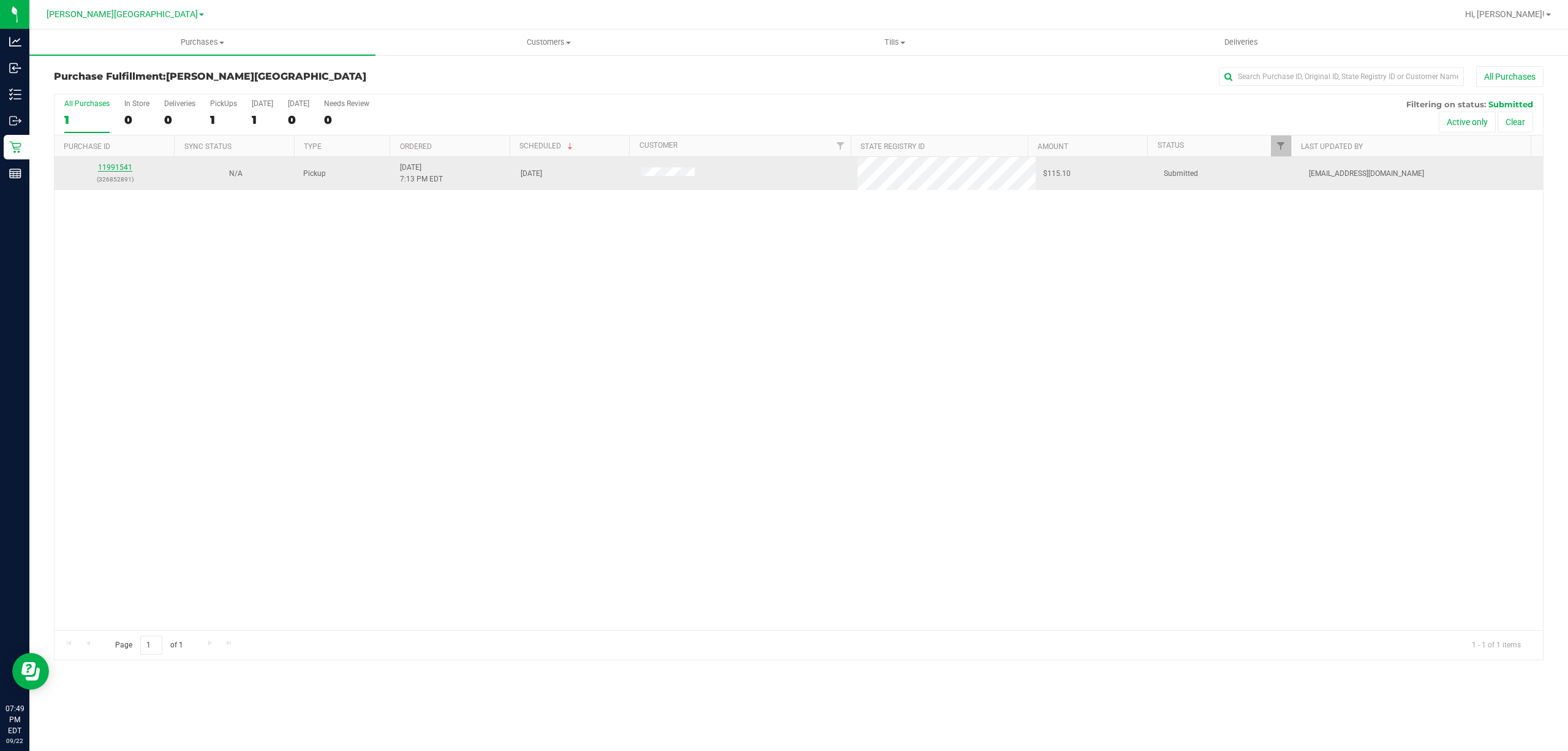
click at [111, 168] on link "11991541" at bounding box center [115, 167] width 34 height 8
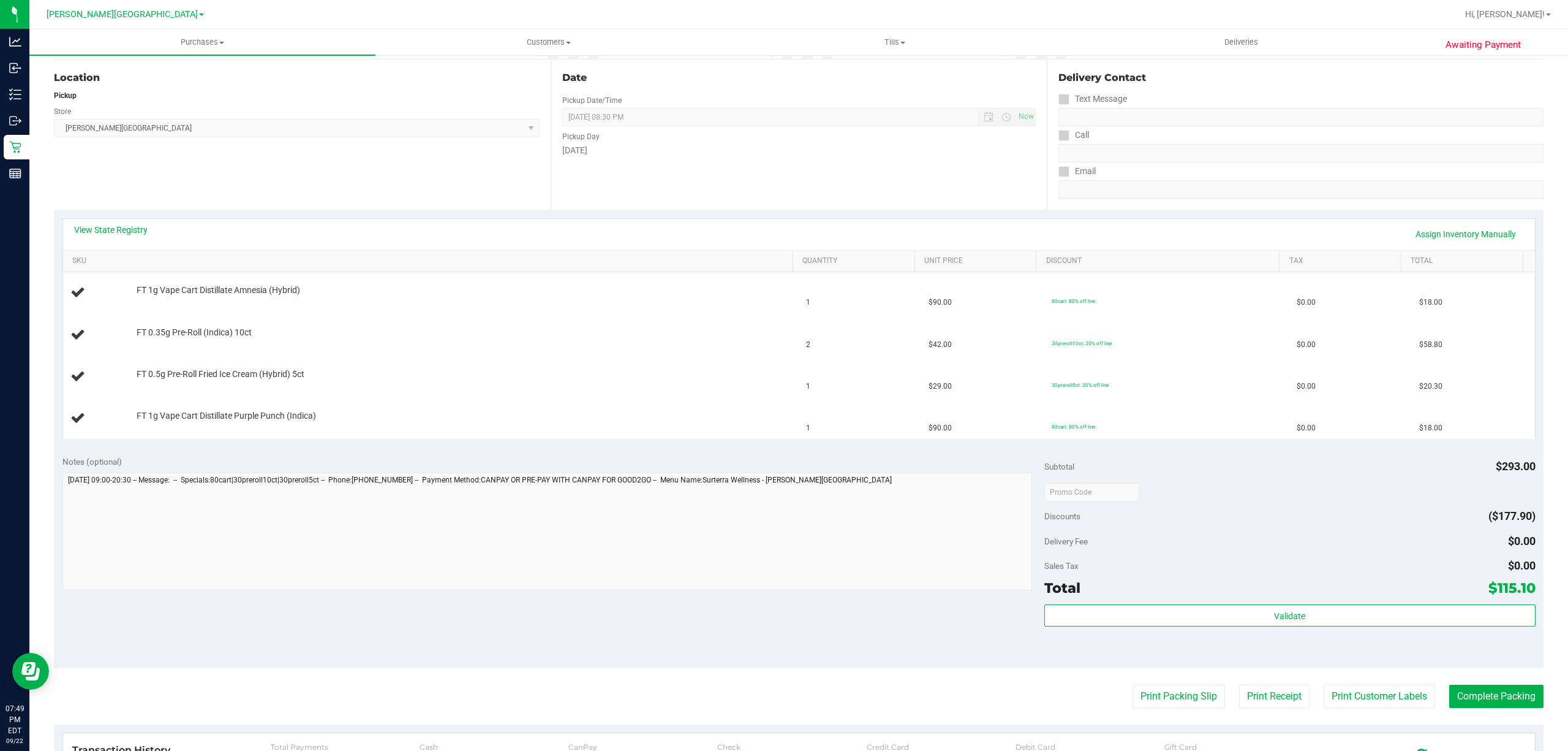
scroll to position [163, 0]
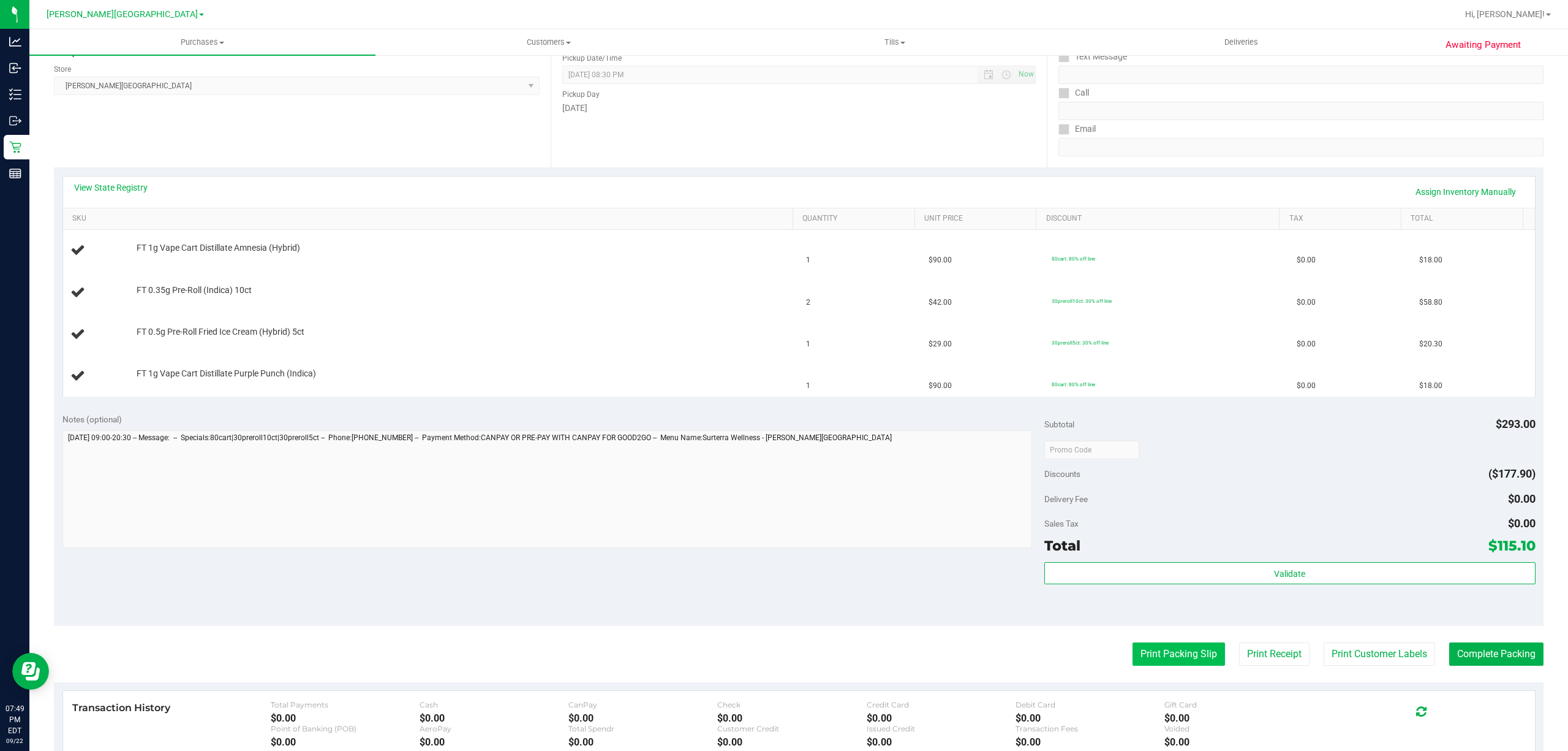
click at [1150, 658] on button "Print Packing Slip" at bounding box center [1178, 653] width 92 height 23
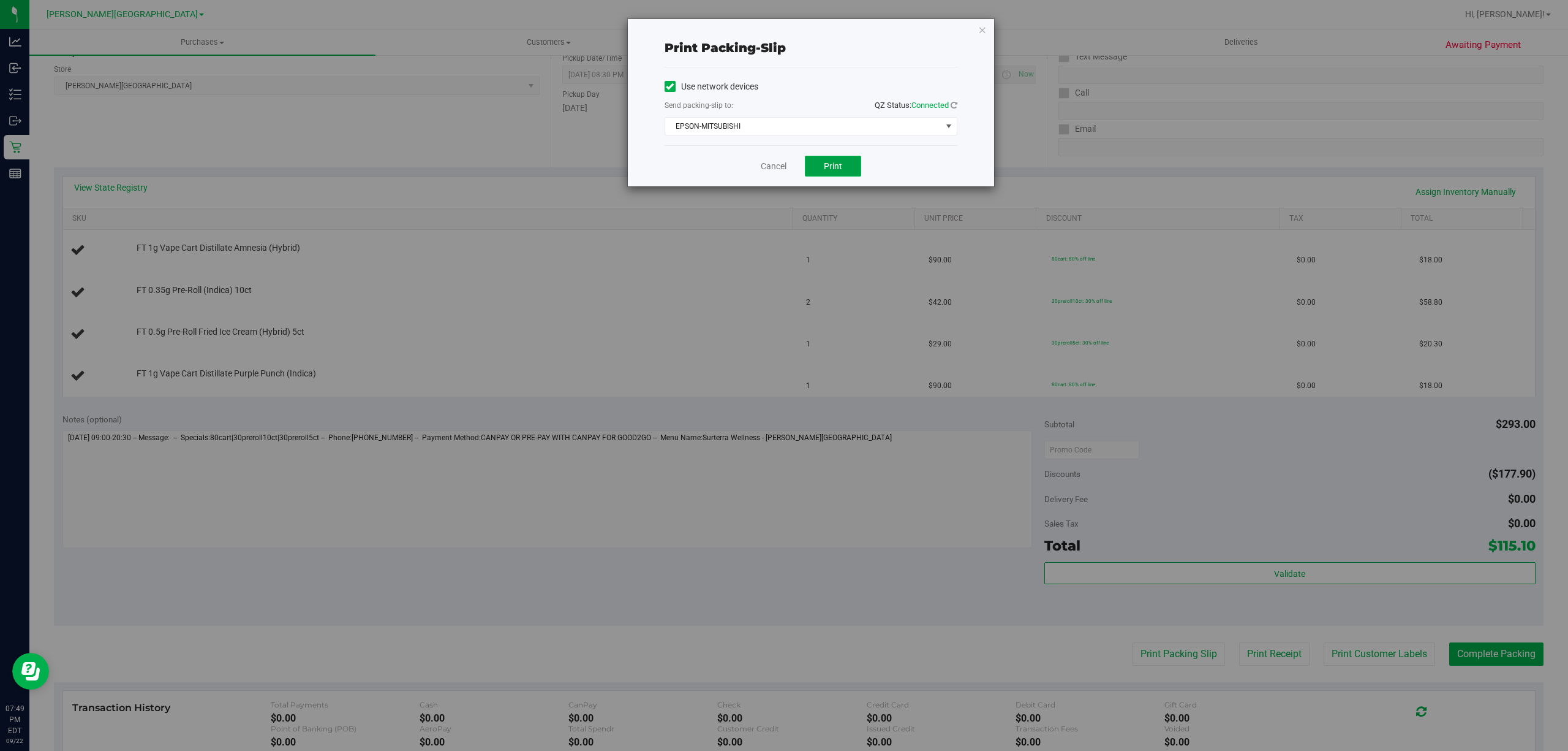
click at [843, 171] on button "Print" at bounding box center [833, 165] width 56 height 21
click at [775, 160] on link "Cancel" at bounding box center [773, 165] width 25 height 13
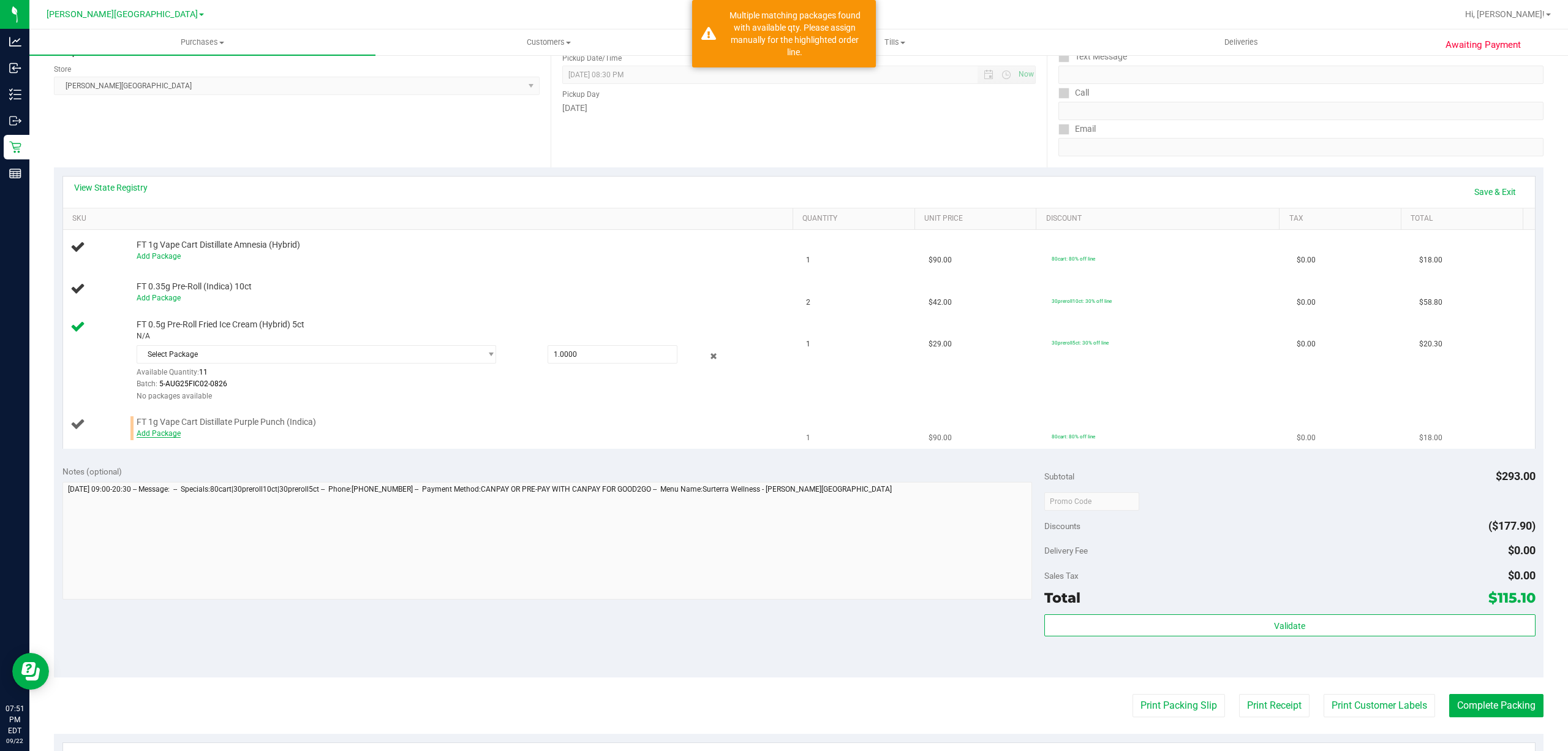
click at [157, 437] on link "Add Package" at bounding box center [159, 433] width 44 height 8
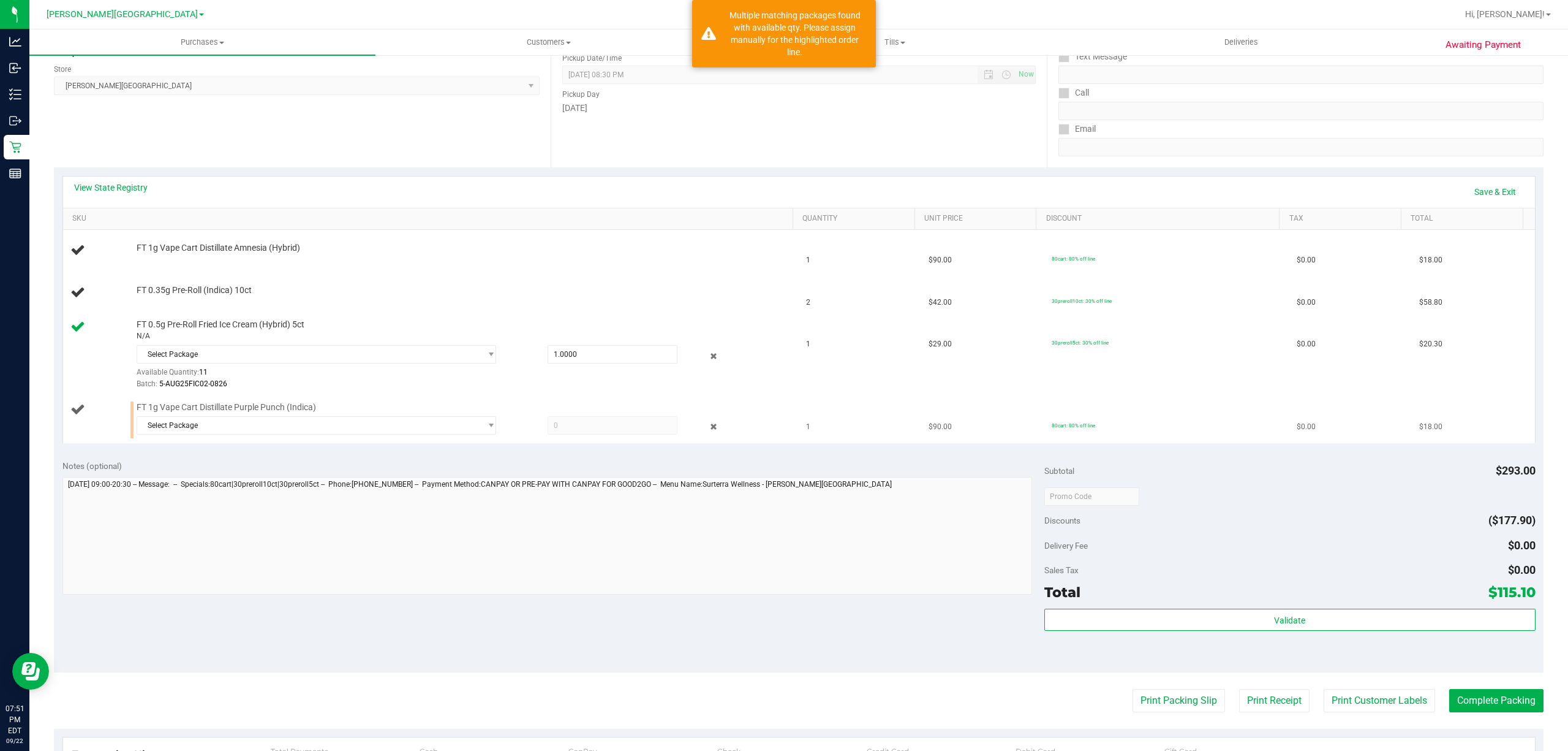
click at [371, 444] on td "FT 1g Vape Cart Distillate Purple Punch (Indica) Select Package 314398221083829…" at bounding box center [431, 420] width 736 height 48
click at [358, 429] on span "Select Package" at bounding box center [309, 425] width 343 height 17
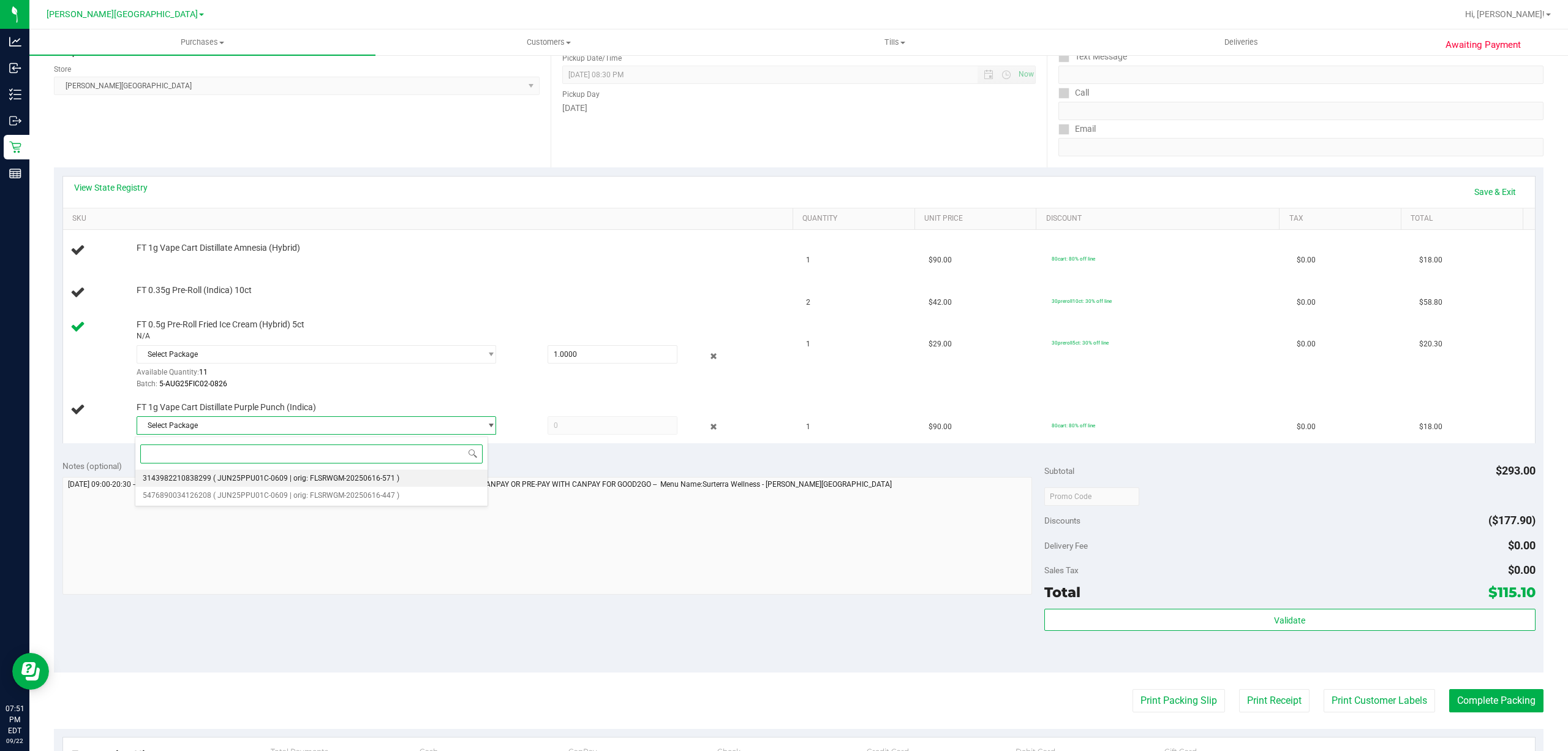
click at [292, 471] on li "3143982210838299 ( JUN25PPU01C-0609 | orig: FLSRWGM-20250616-571 )" at bounding box center [311, 478] width 352 height 17
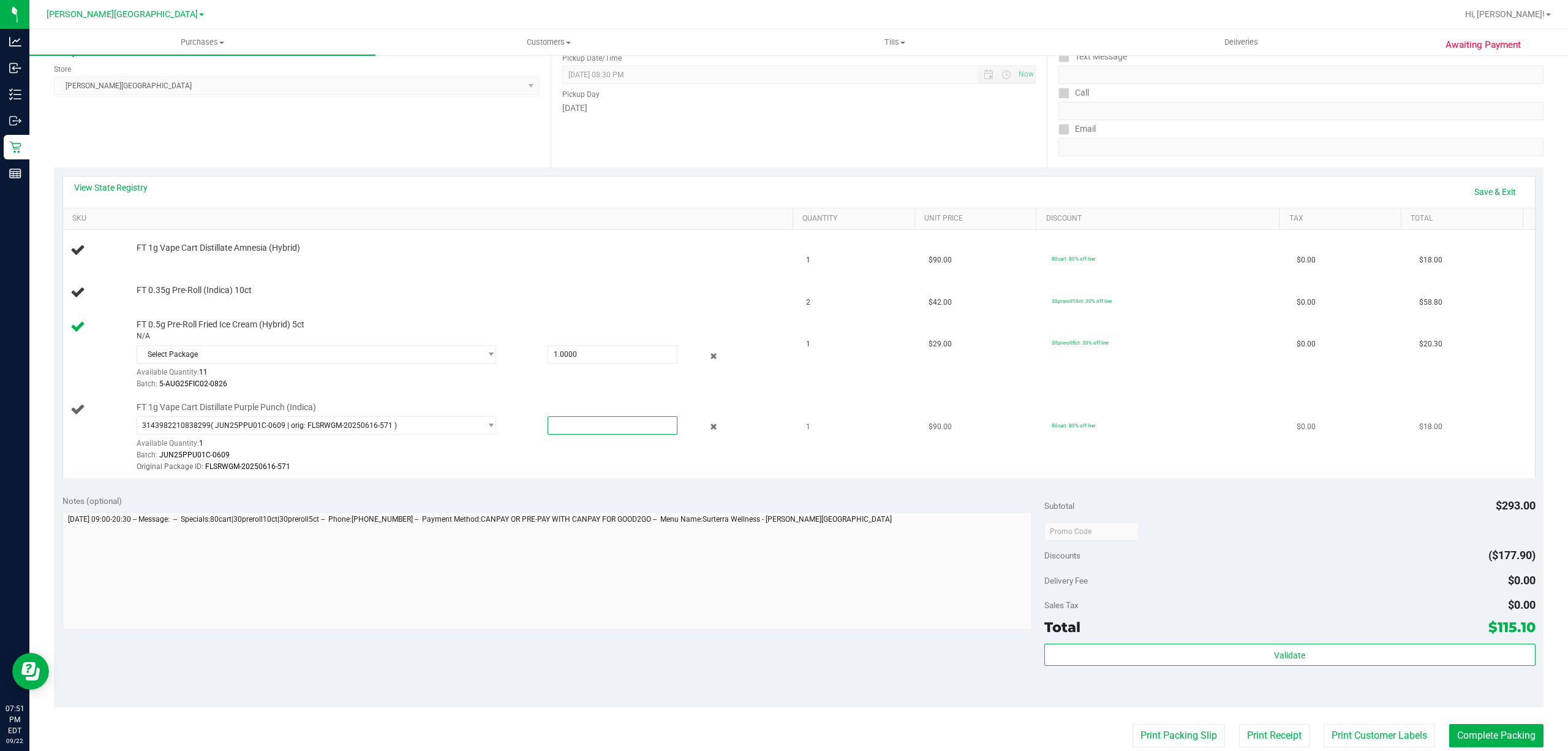
click at [565, 424] on span at bounding box center [612, 425] width 130 height 19
type input "1"
type input "1.0000"
click at [583, 452] on div "Batch: JUN25PPU01C-0609" at bounding box center [460, 455] width 649 height 12
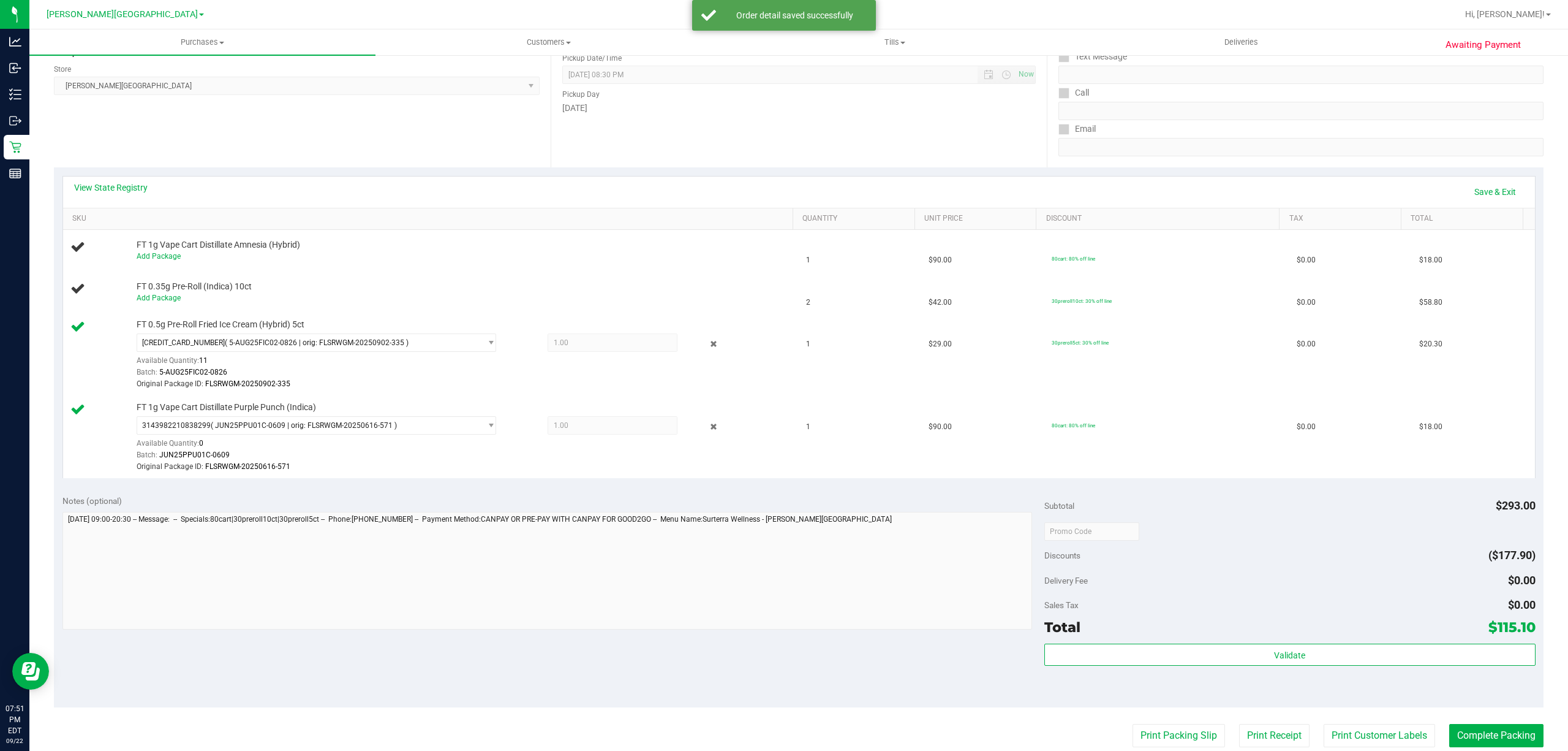
click at [1466, 180] on div "View State Registry Save & Exit" at bounding box center [798, 192] width 1471 height 31
click at [1466, 190] on link "Save & Exit" at bounding box center [1495, 192] width 58 height 21
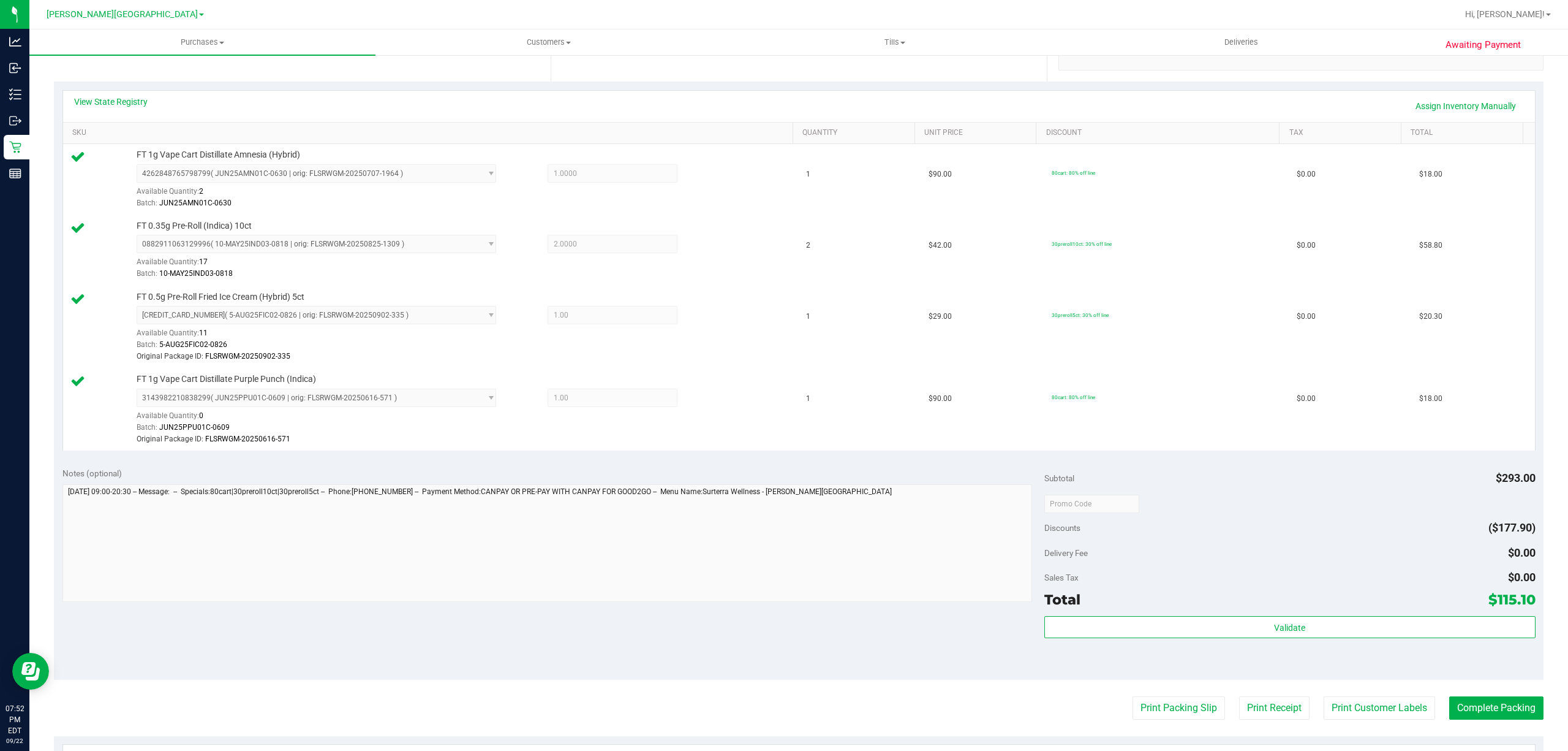
scroll to position [327, 0]
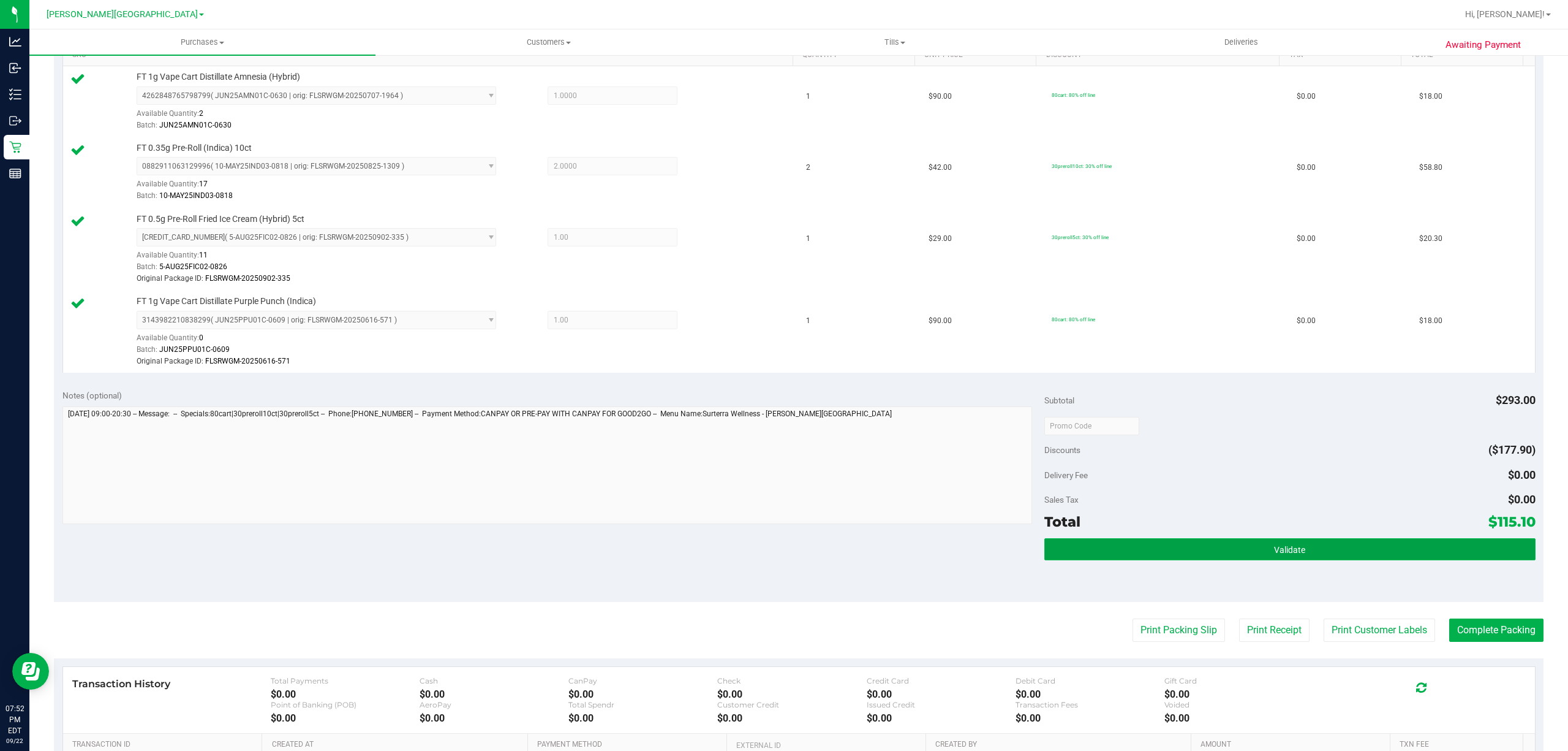
click at [1274, 555] on span "Validate" at bounding box center [1289, 550] width 31 height 10
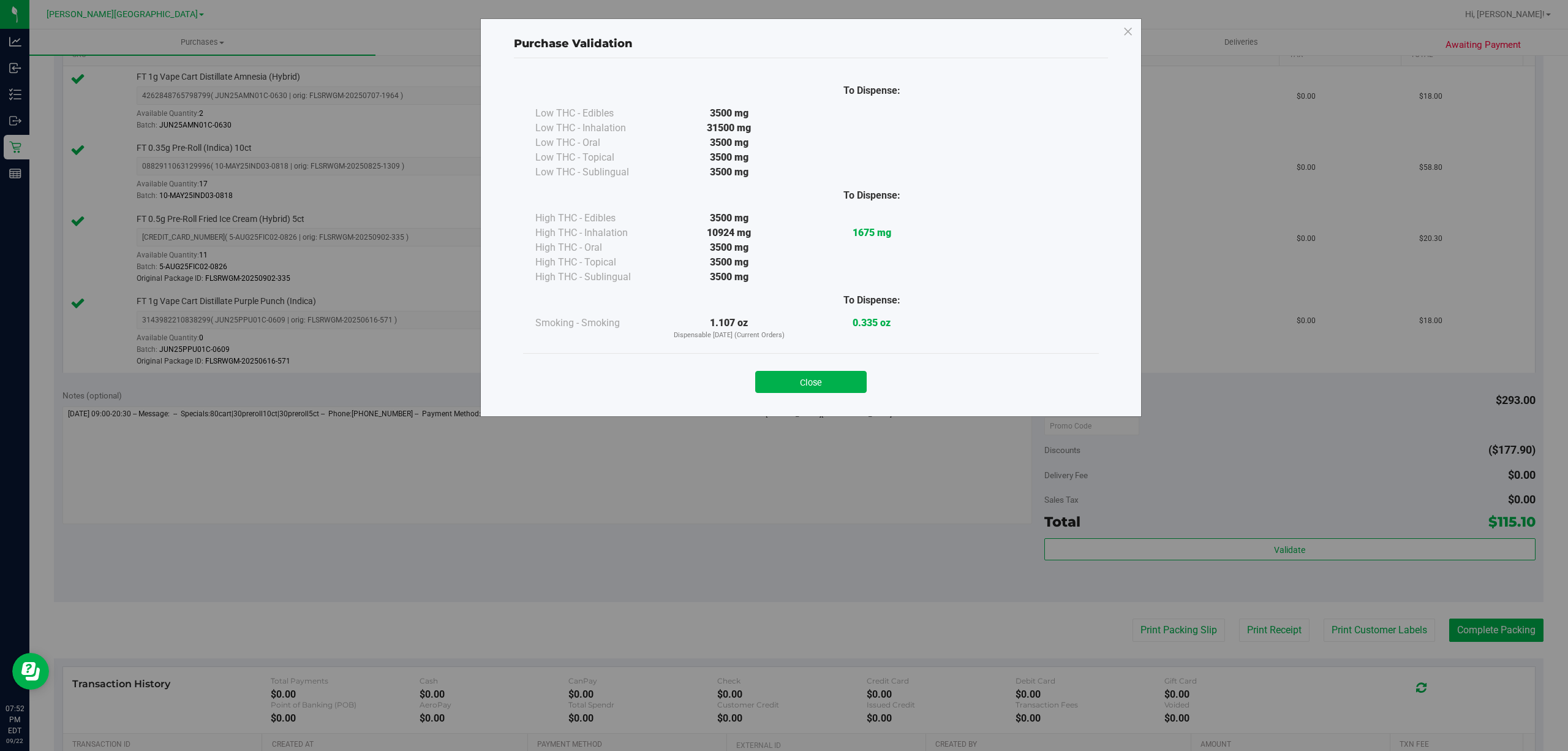
click at [828, 378] on button "Close" at bounding box center [810, 382] width 111 height 22
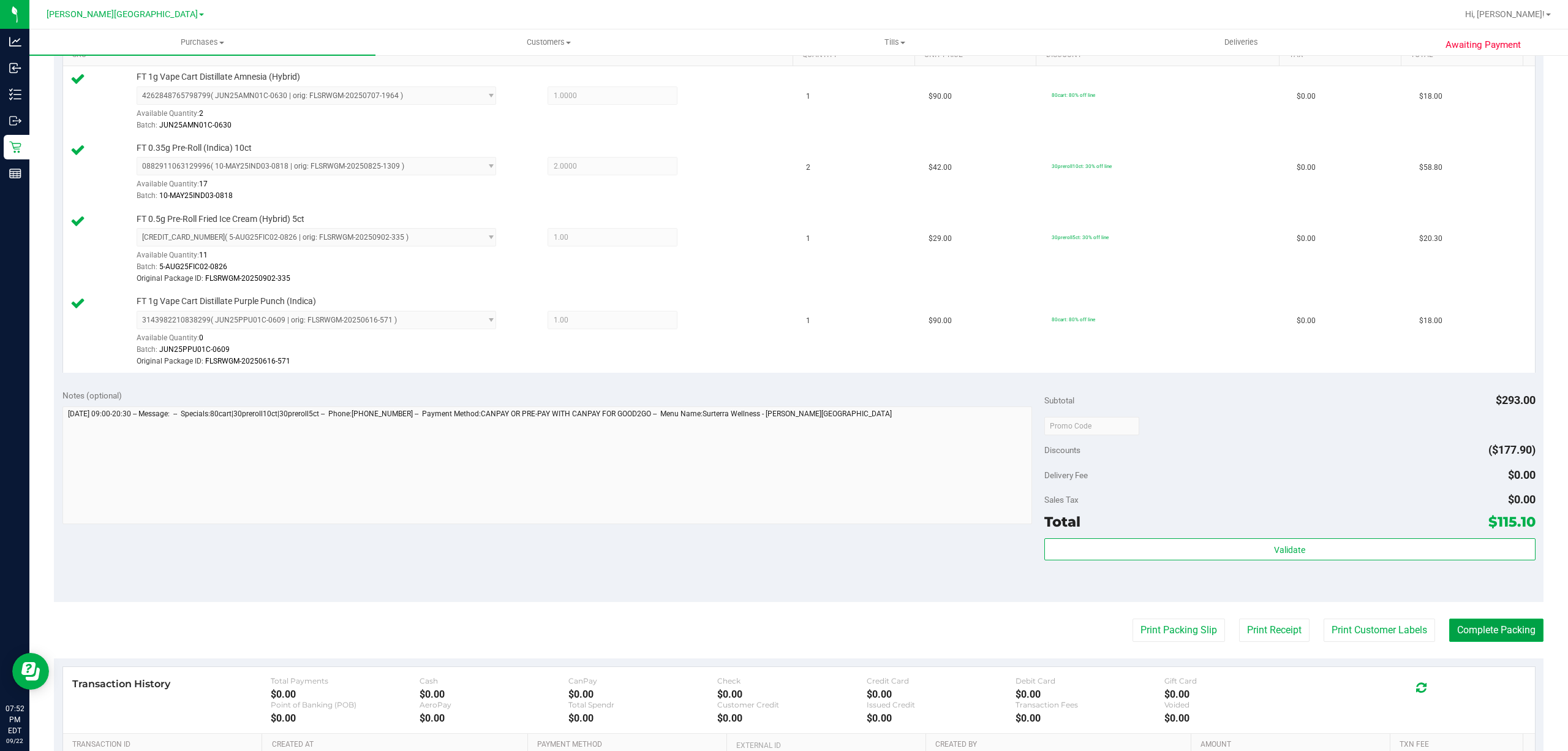
click at [1488, 623] on button "Complete Packing" at bounding box center [1496, 630] width 94 height 23
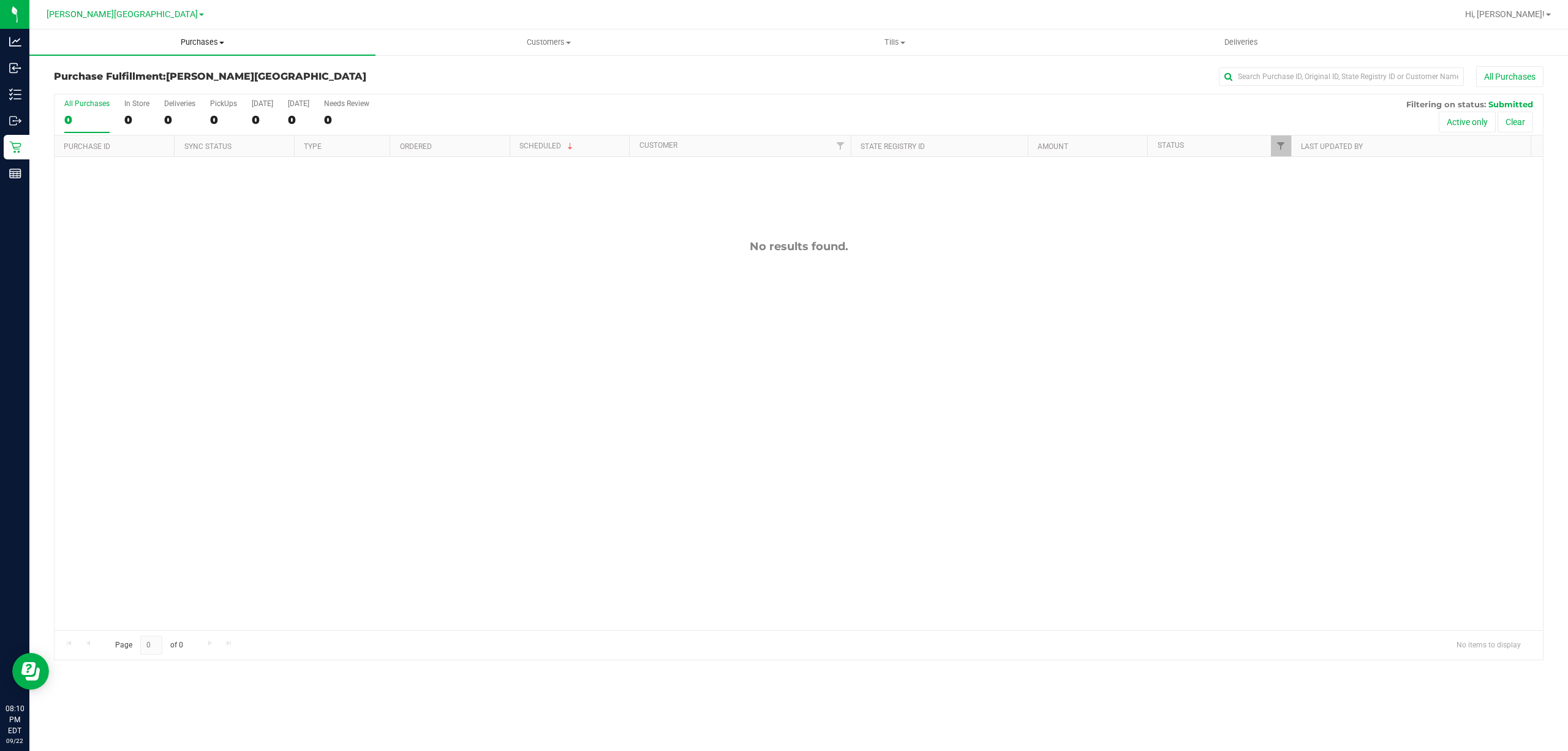
click at [218, 41] on span "Purchases" at bounding box center [203, 42] width 346 height 11
click at [214, 43] on span "Purchases" at bounding box center [203, 42] width 346 height 11
click at [171, 48] on span "Purchases" at bounding box center [203, 42] width 346 height 11
click at [86, 89] on span "Fulfillment" at bounding box center [68, 88] width 76 height 10
click at [497, 364] on div "No results found." at bounding box center [798, 434] width 1488 height 556
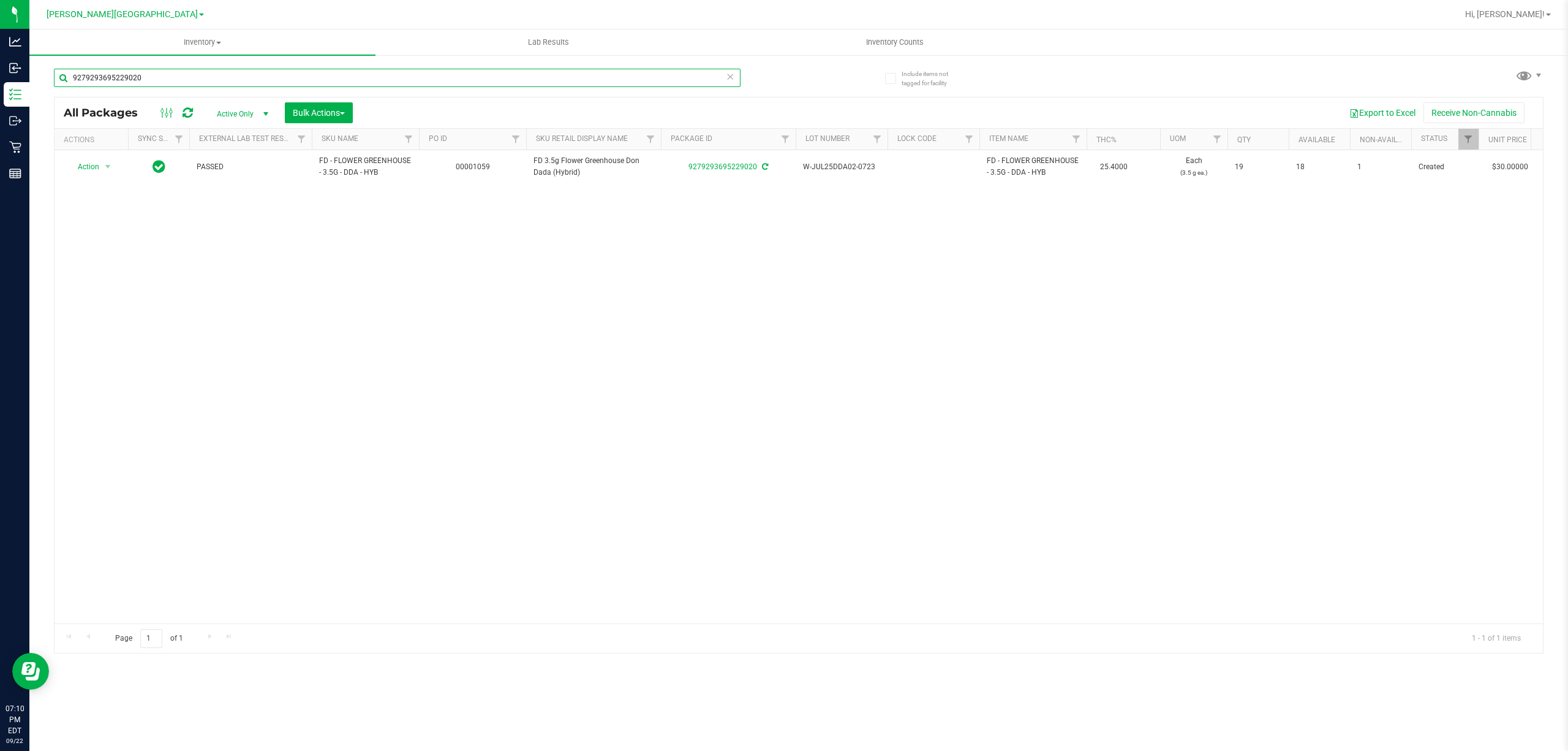
drag, startPoint x: 154, startPoint y: 72, endPoint x: 47, endPoint y: 104, distance: 111.7
click at [47, 104] on div "Include items not tagged for facility 9279293695229020 All Packages Active Only…" at bounding box center [799, 241] width 1538 height 374
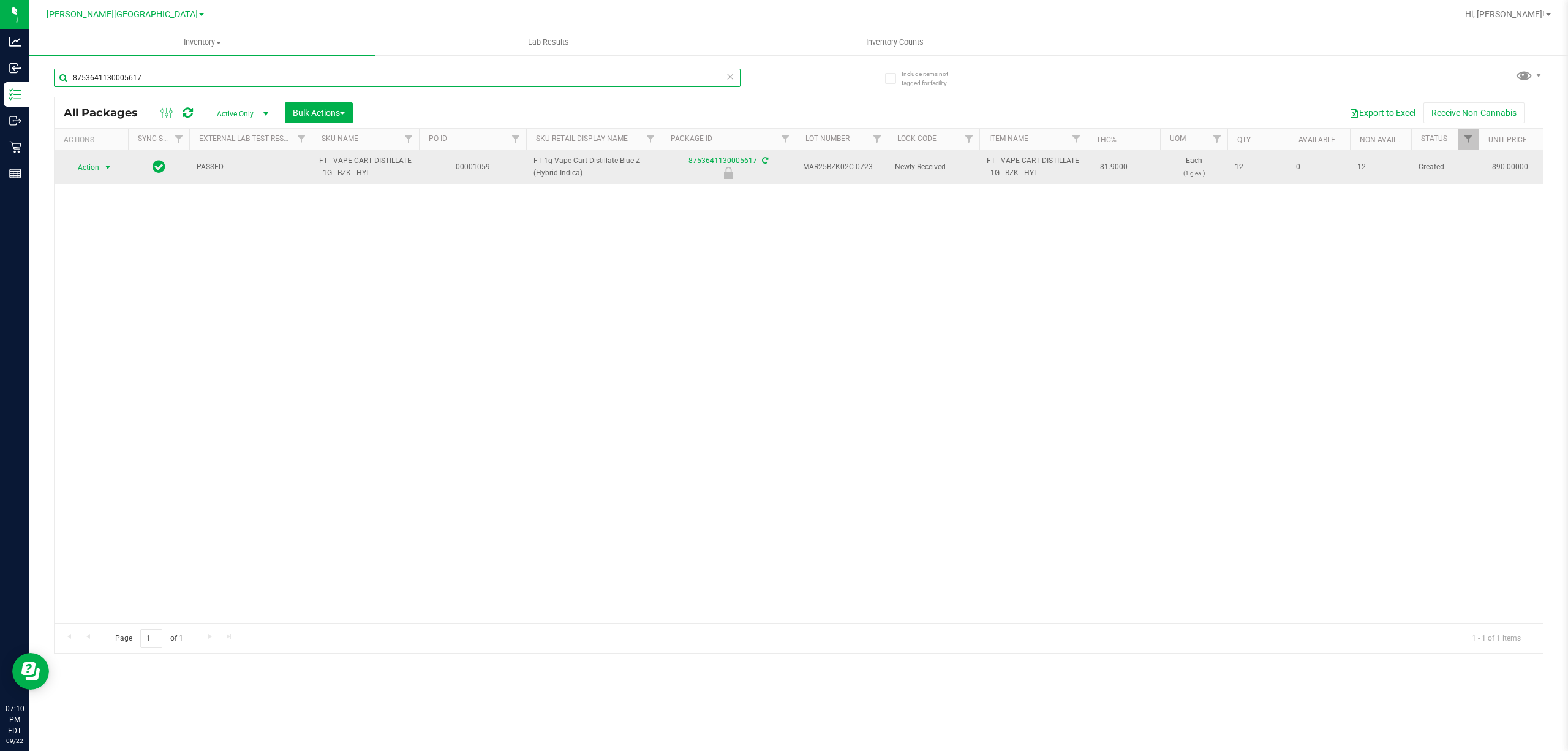
type input "8753641130005617"
click at [107, 167] on span "select" at bounding box center [108, 167] width 10 height 10
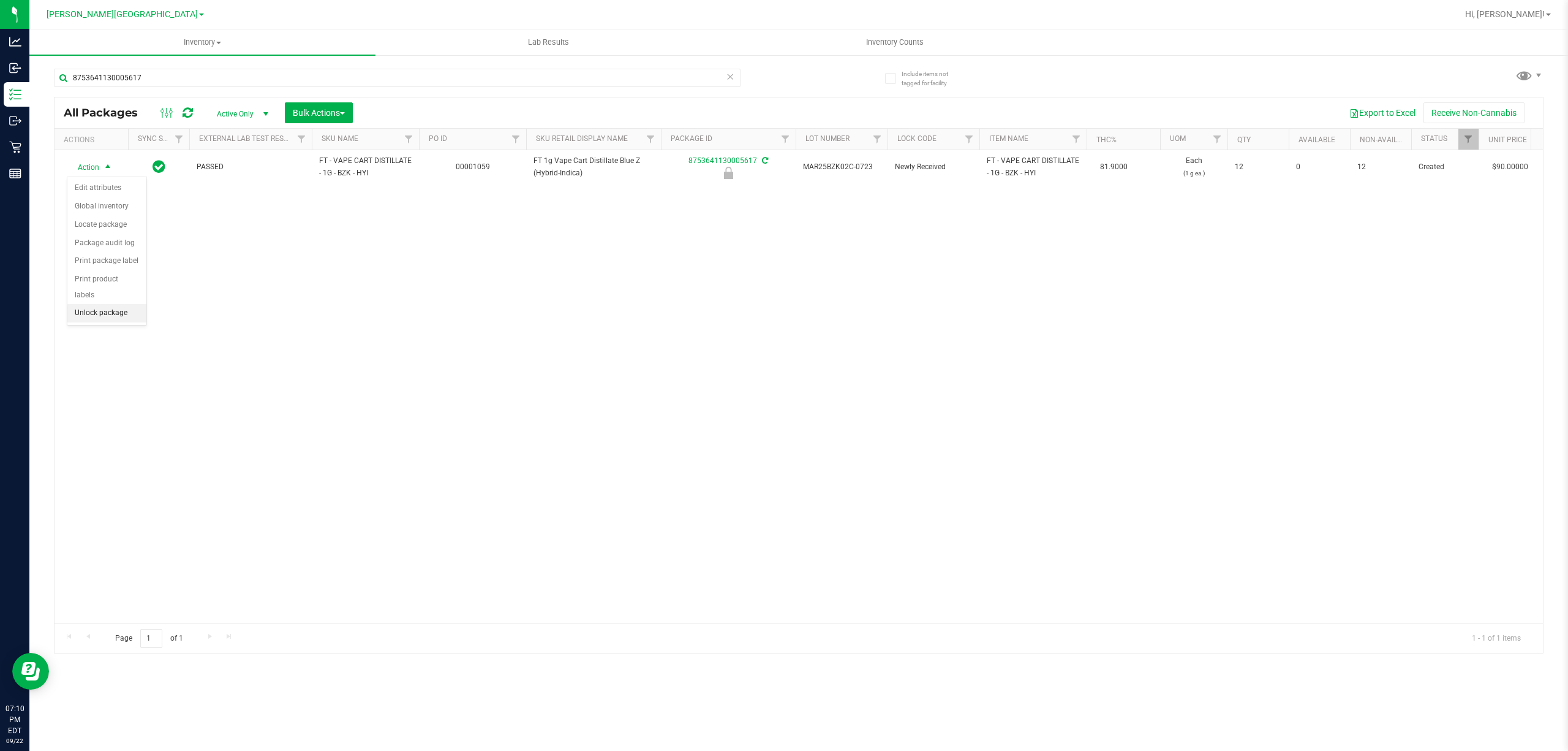
click at [92, 319] on li "Unlock package" at bounding box center [106, 313] width 79 height 19
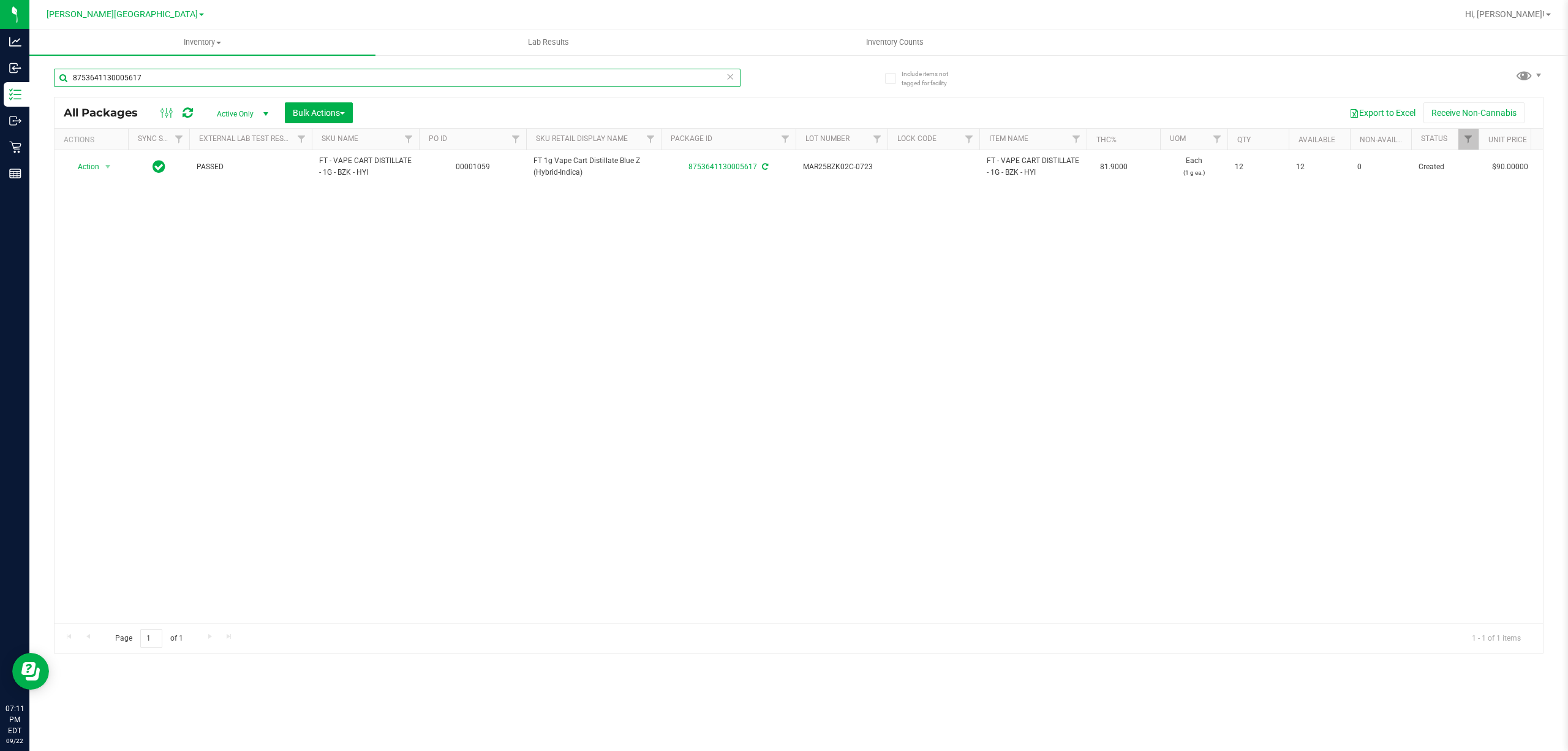
drag, startPoint x: 162, startPoint y: 74, endPoint x: 39, endPoint y: 105, distance: 126.8
click at [39, 105] on div "Include items not tagged for facility 8753641130005617 All Packages Active Only…" at bounding box center [799, 241] width 1538 height 374
type input "3989045138030702"
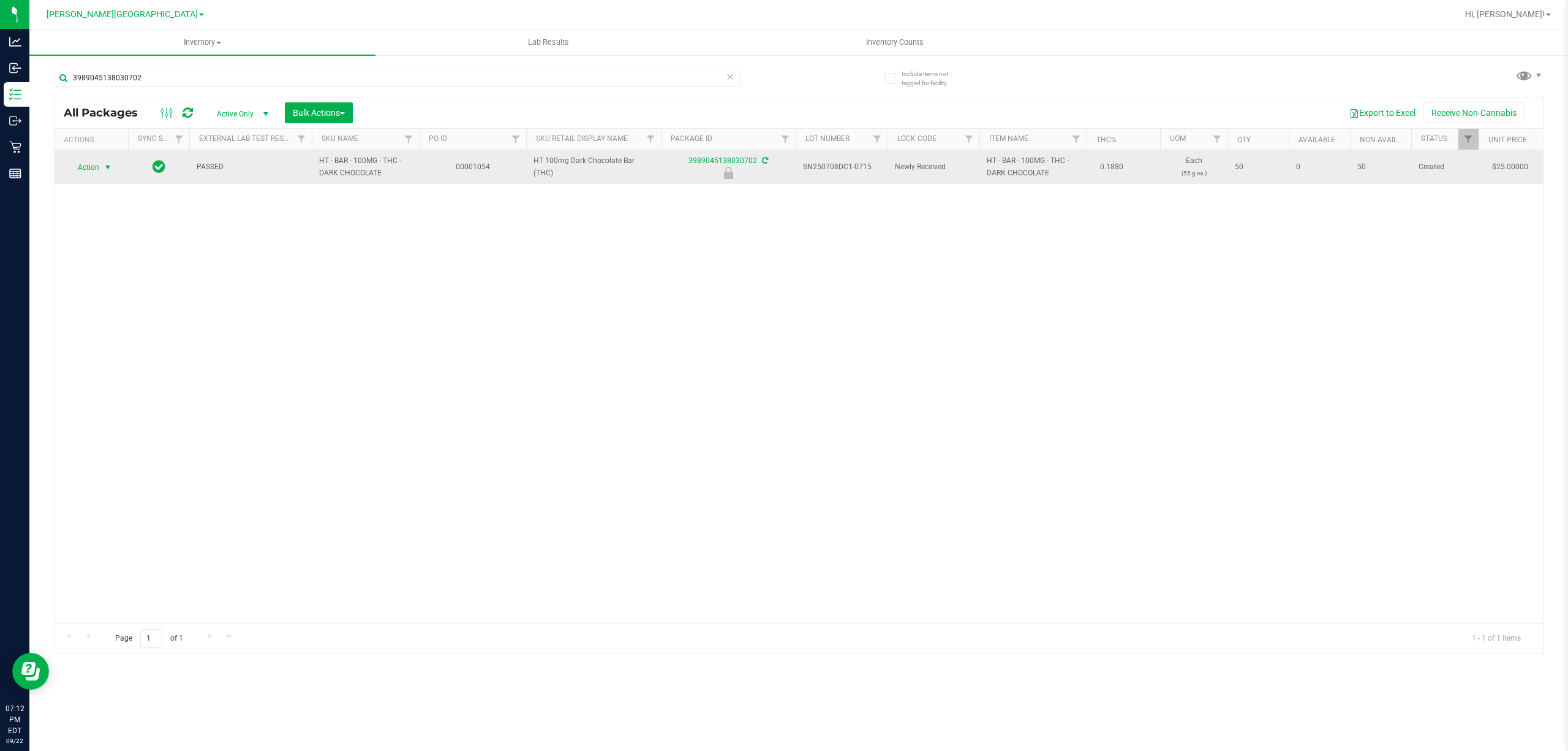
click at [105, 167] on span "select" at bounding box center [108, 167] width 10 height 10
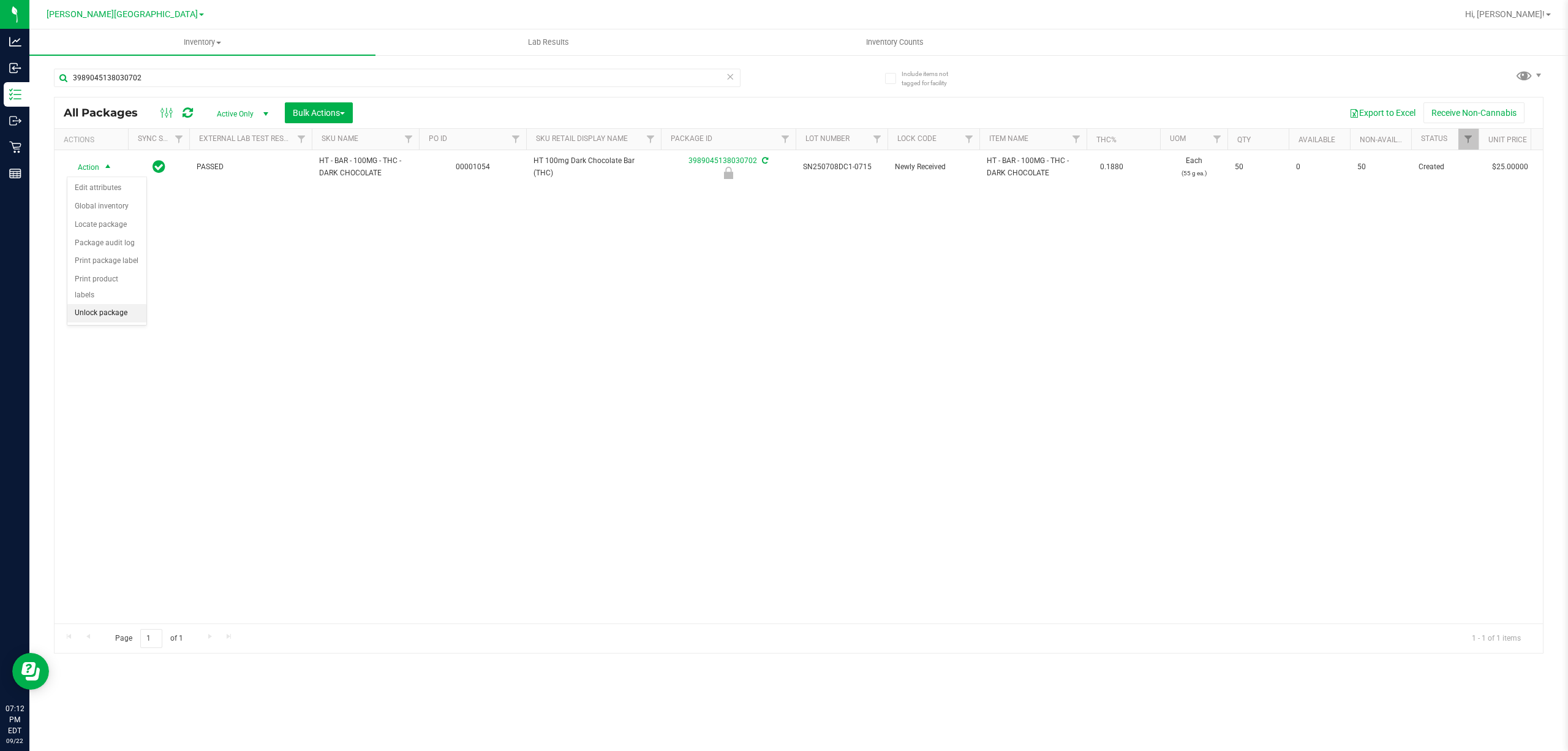
click at [116, 319] on li "Unlock package" at bounding box center [106, 313] width 79 height 19
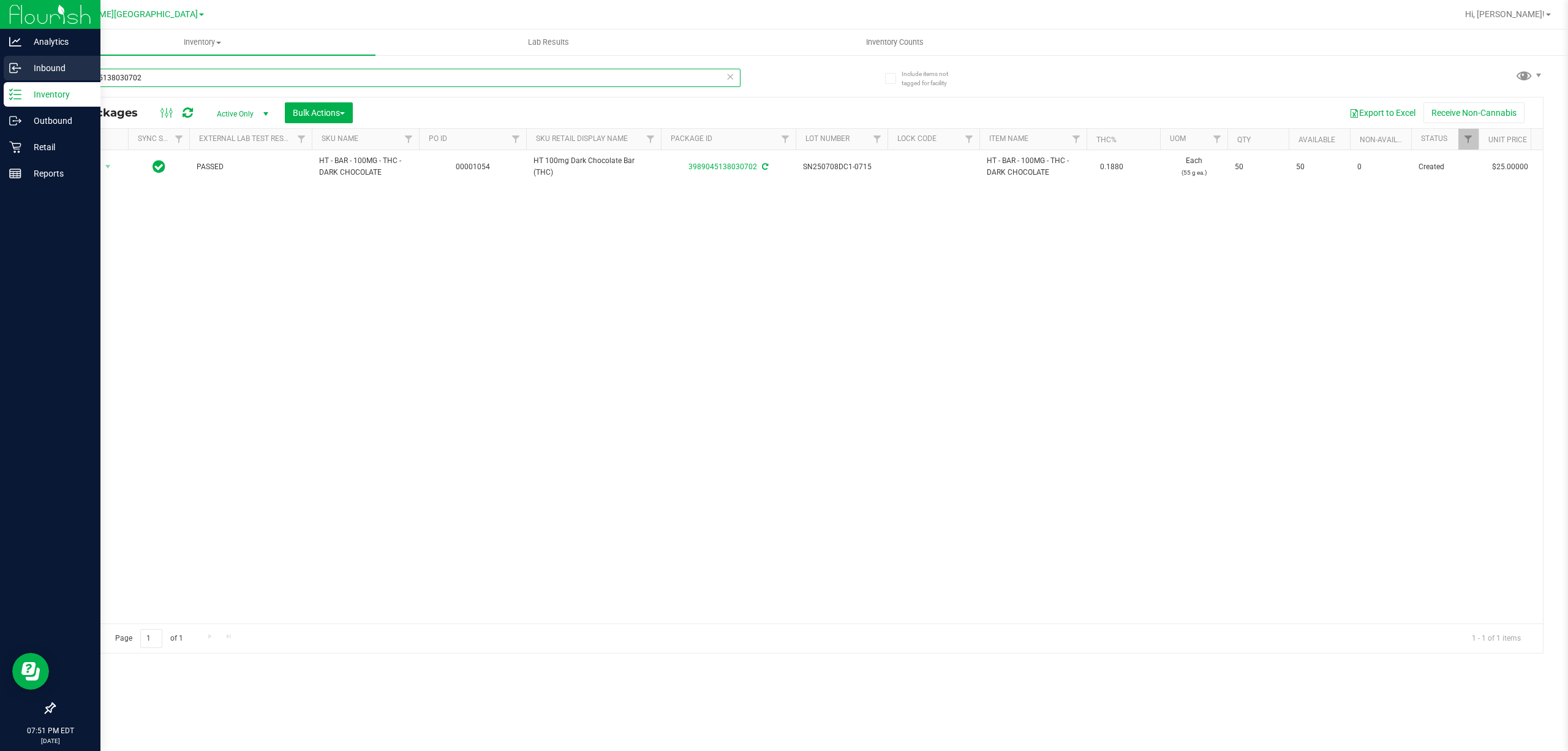
drag, startPoint x: 174, startPoint y: 77, endPoint x: 17, endPoint y: 79, distance: 157.0
click at [17, 79] on div "Analytics Inbound Inventory Outbound Retail Reports 07:51 PM EDT [DATE] 09/22 […" at bounding box center [784, 375] width 1568 height 751
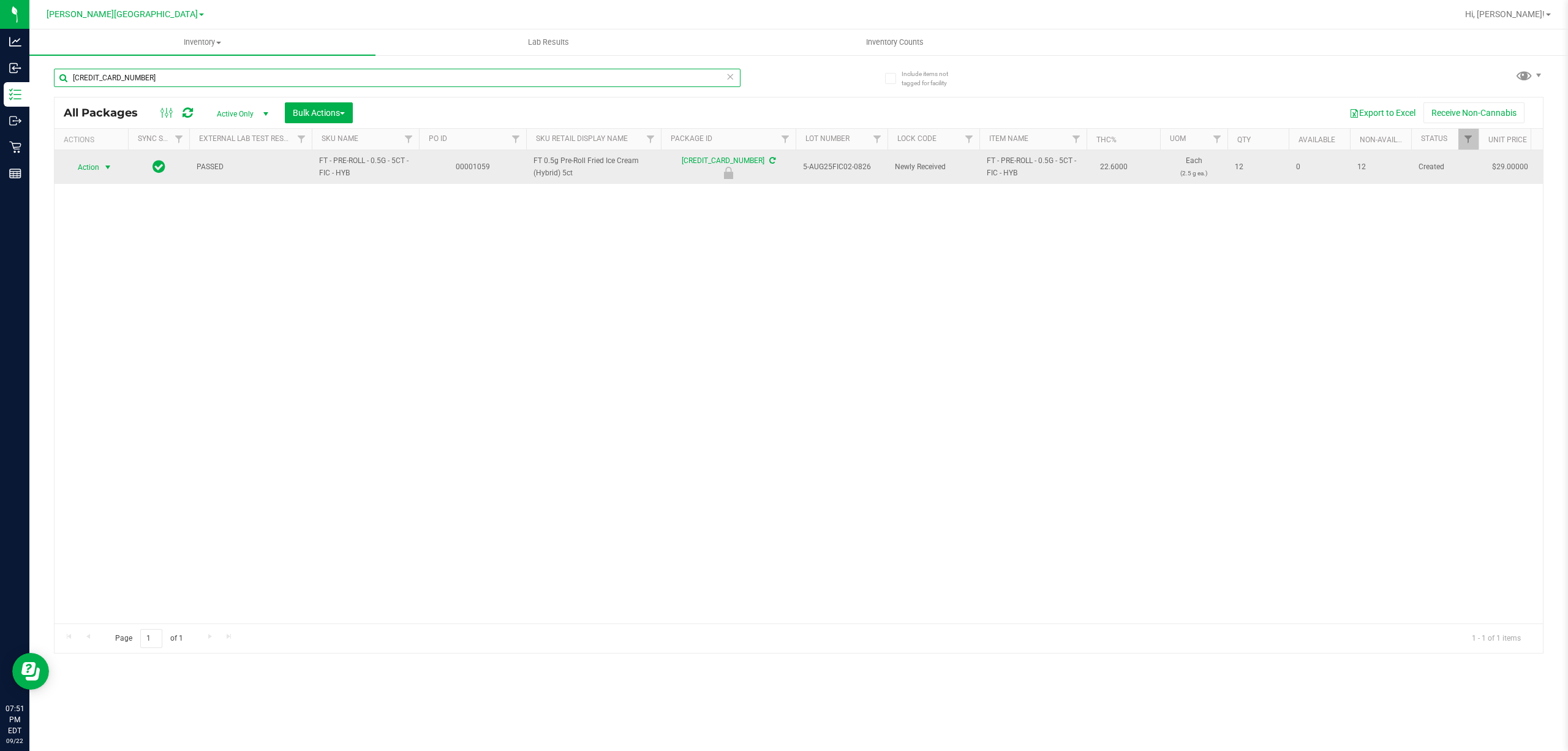
type input "[CREDIT_CARD_NUMBER]"
click at [91, 171] on span "Action" at bounding box center [83, 167] width 33 height 17
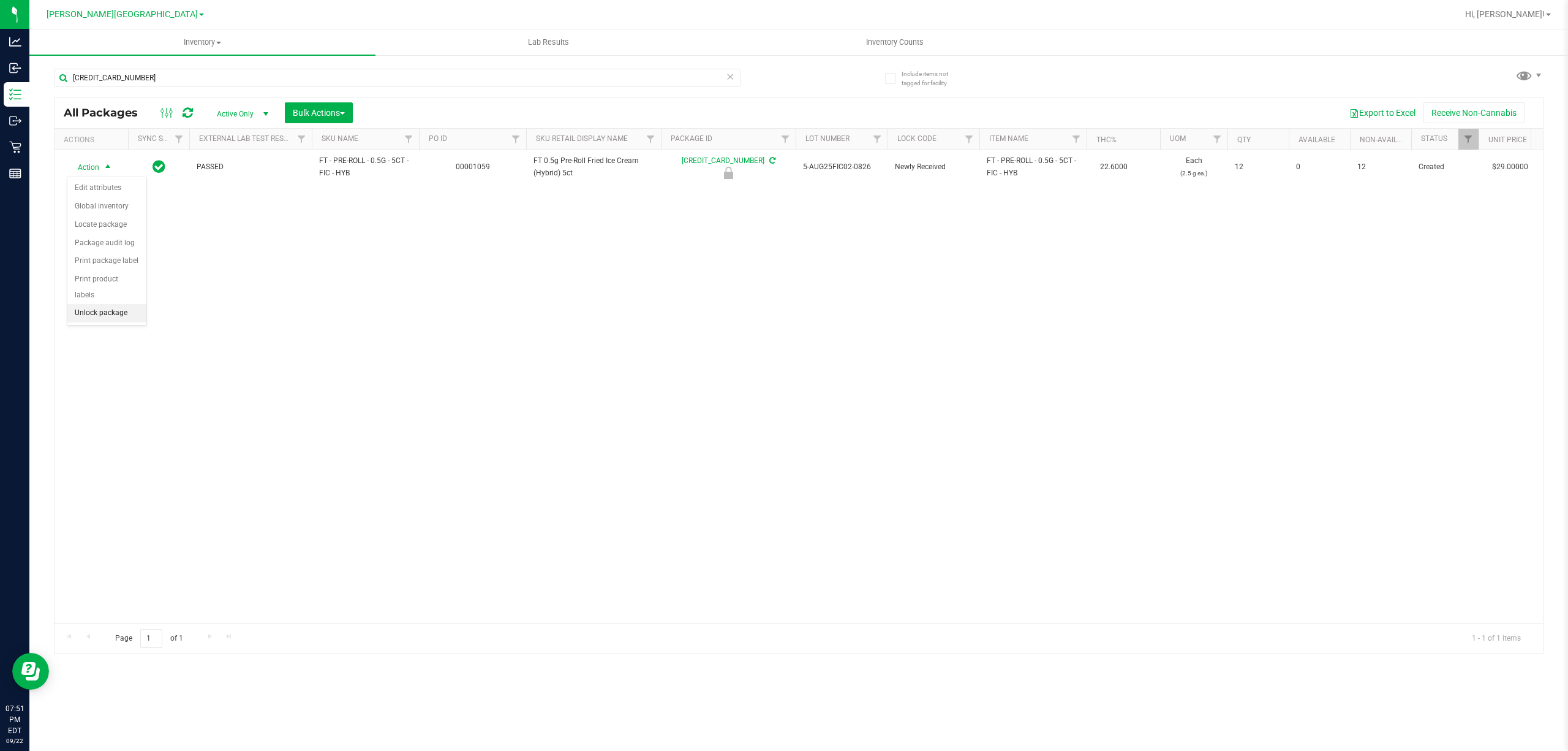
click at [89, 317] on li "Unlock package" at bounding box center [106, 313] width 79 height 19
click at [870, 47] on uib-tab-heading "Inventory Counts" at bounding box center [894, 42] width 345 height 25
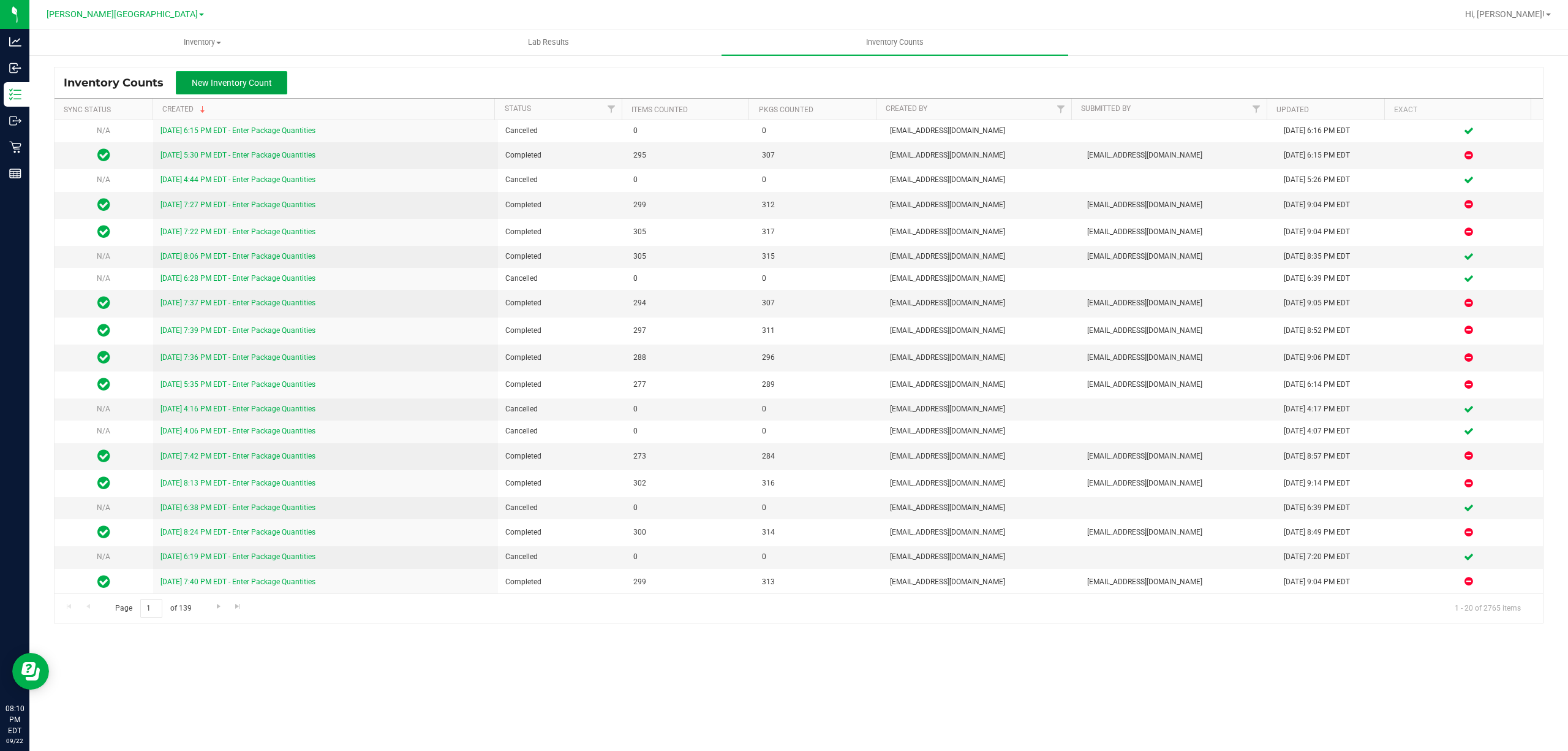
click at [231, 91] on button "New Inventory Count" at bounding box center [231, 82] width 111 height 23
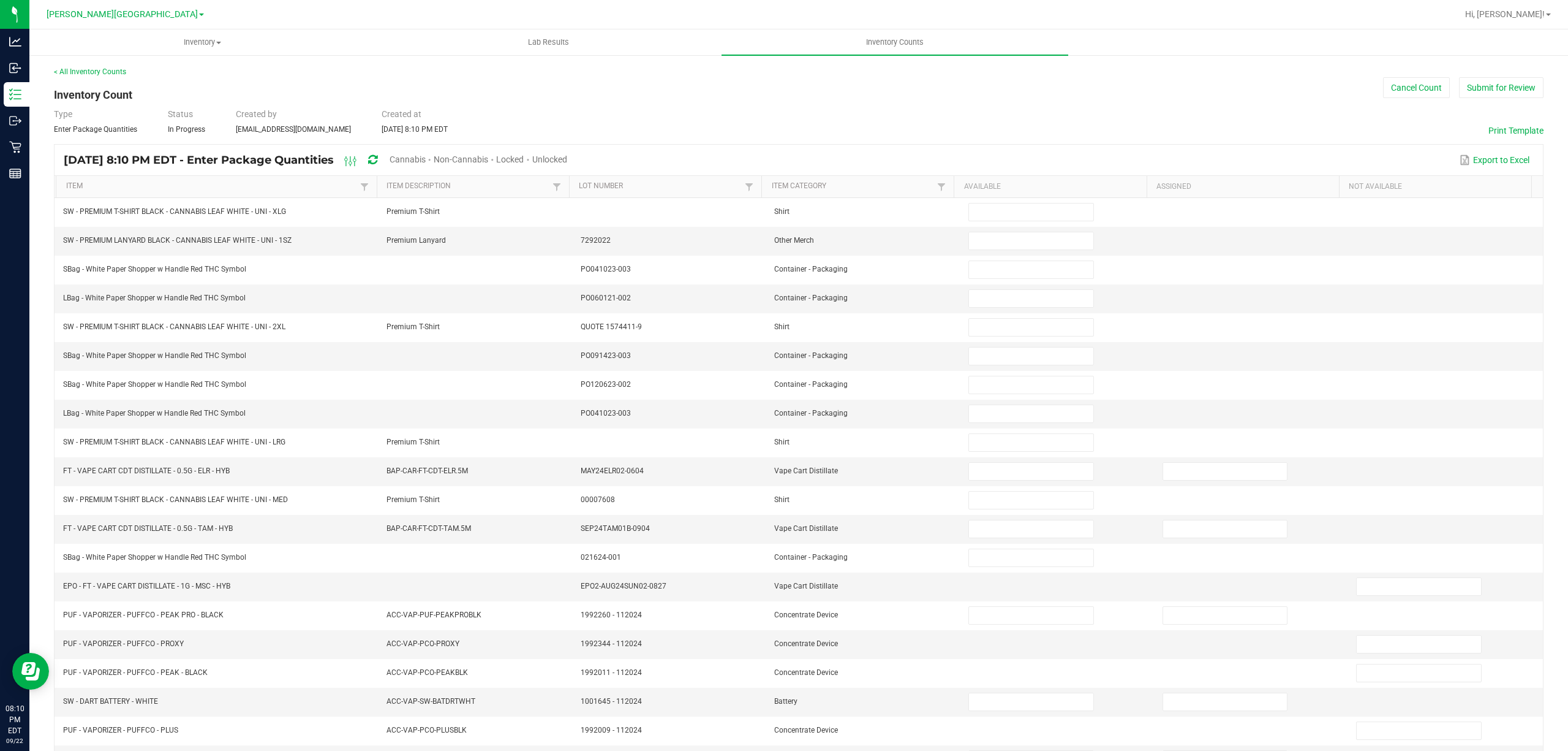
click at [426, 158] on span "Cannabis" at bounding box center [407, 160] width 36 height 10
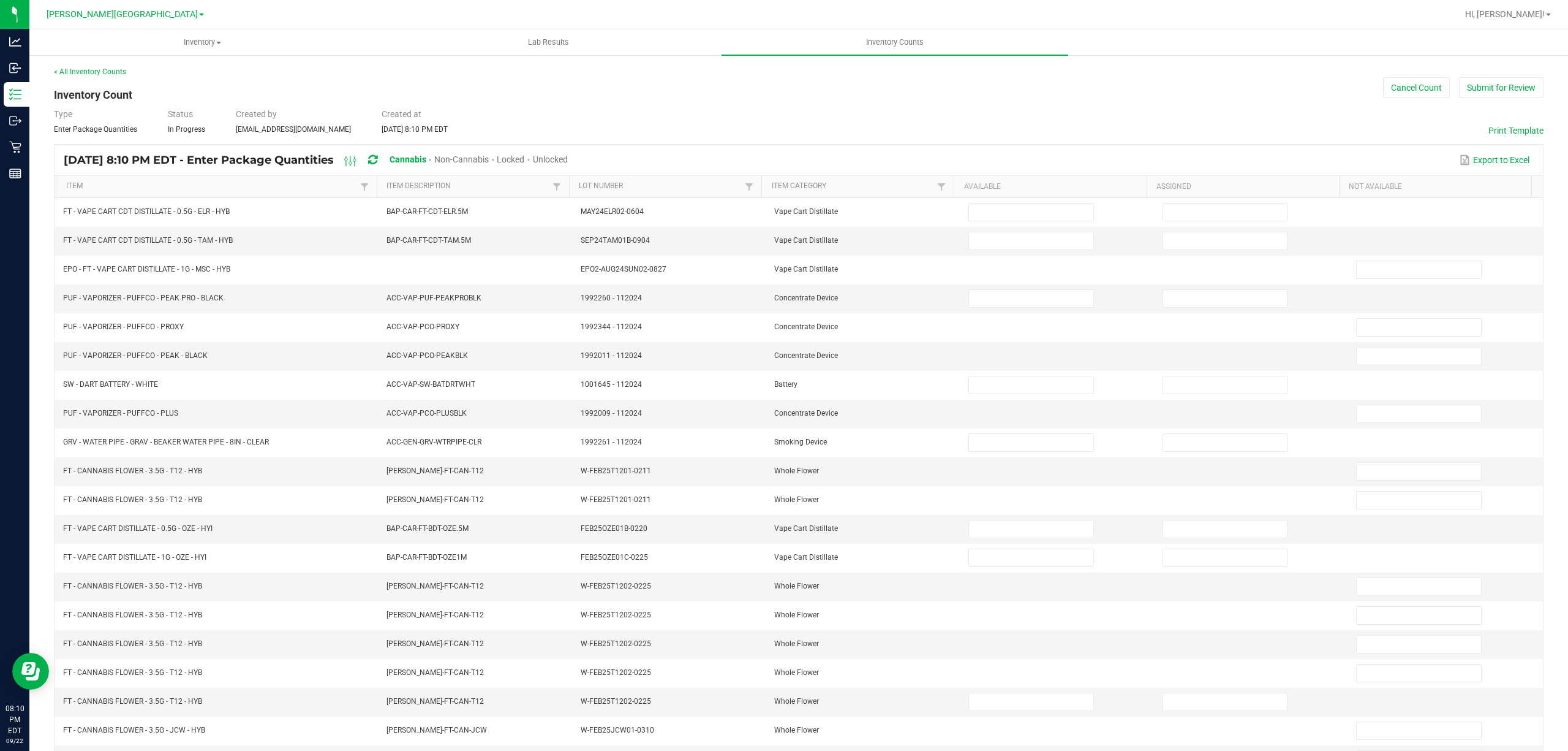
click at [567, 154] on span "Unlocked" at bounding box center [550, 160] width 35 height 10
click at [239, 177] on th "Item" at bounding box center [216, 187] width 321 height 22
click at [231, 184] on link "Item" at bounding box center [211, 187] width 291 height 10
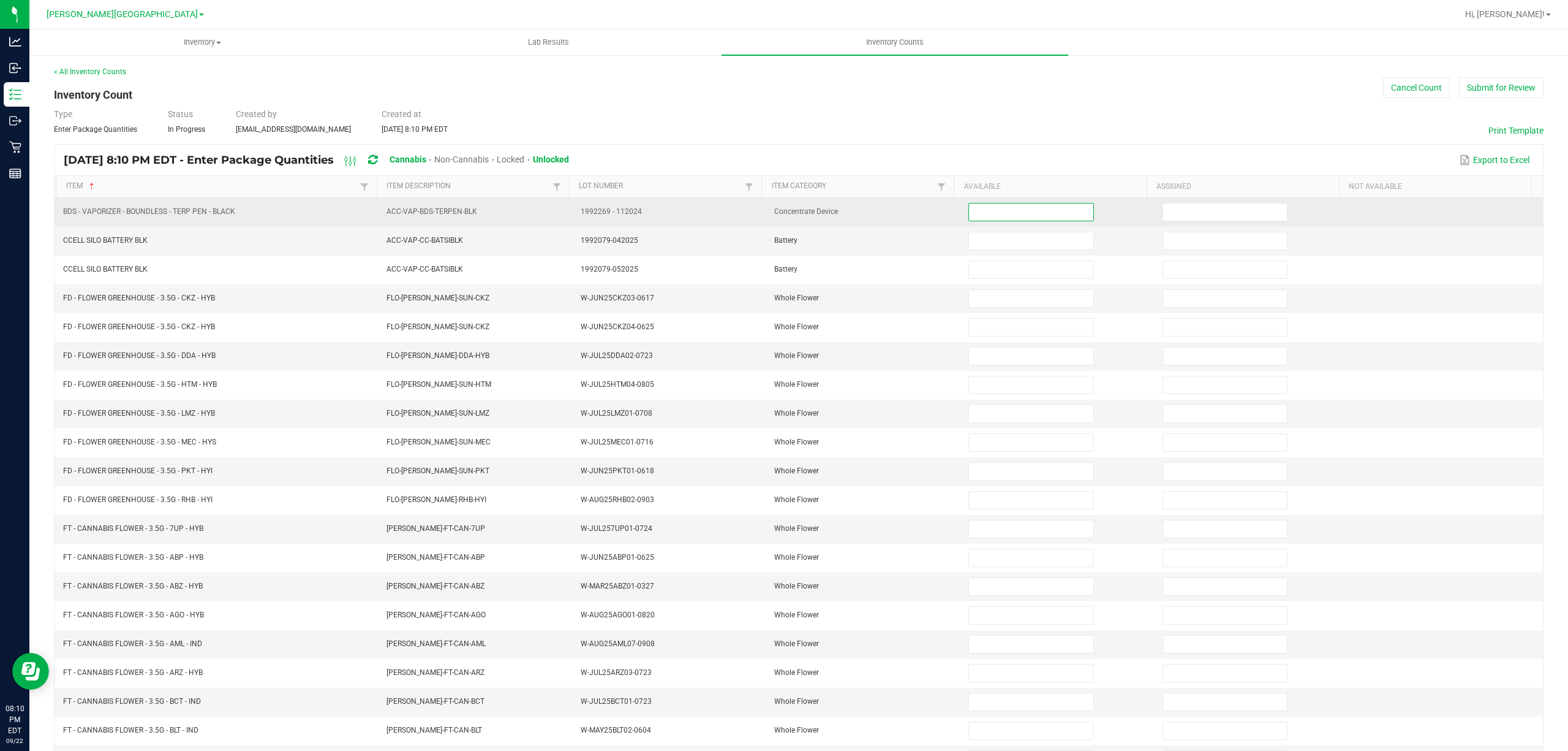
click at [978, 210] on input at bounding box center [1030, 212] width 125 height 17
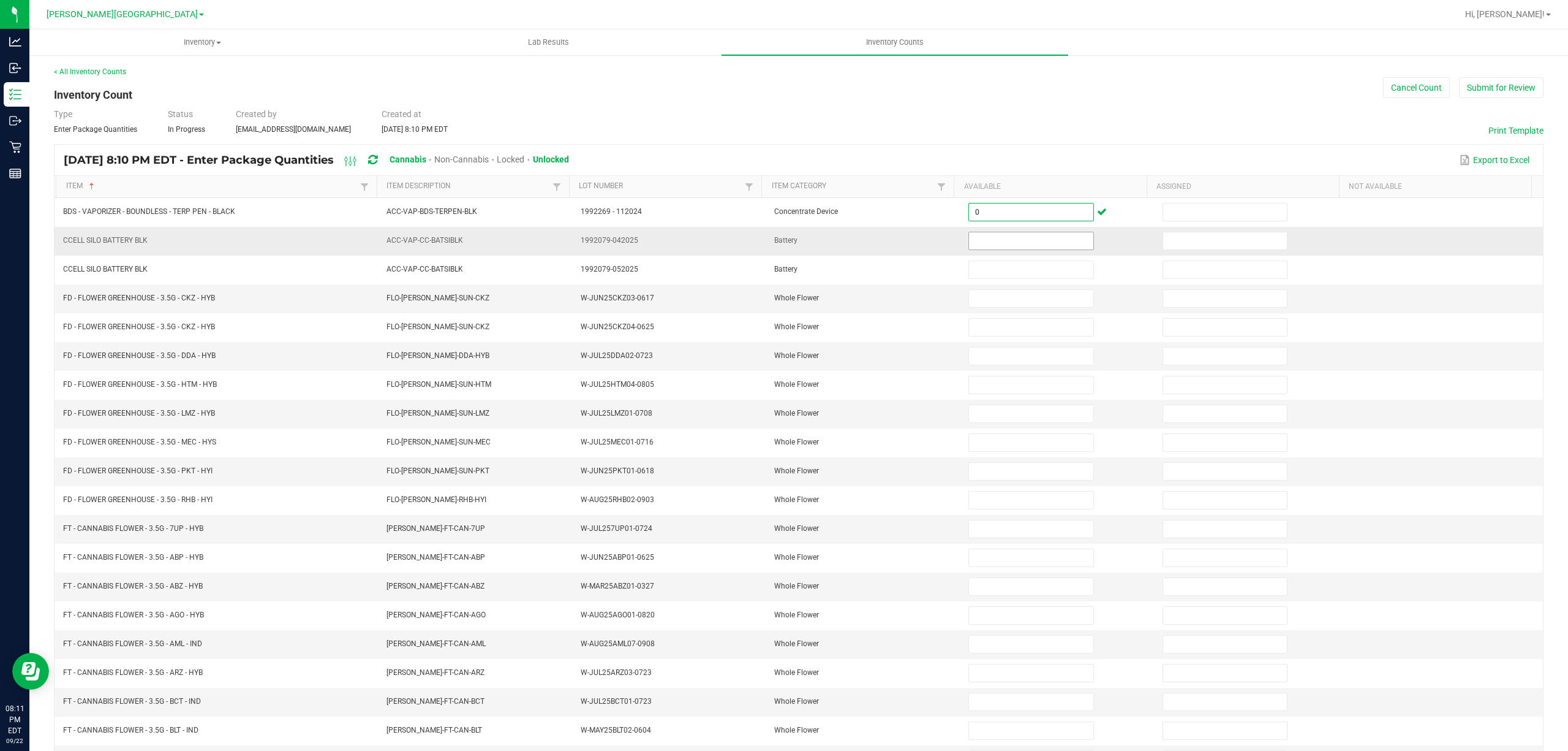
type input "0"
type input "20"
type input "0"
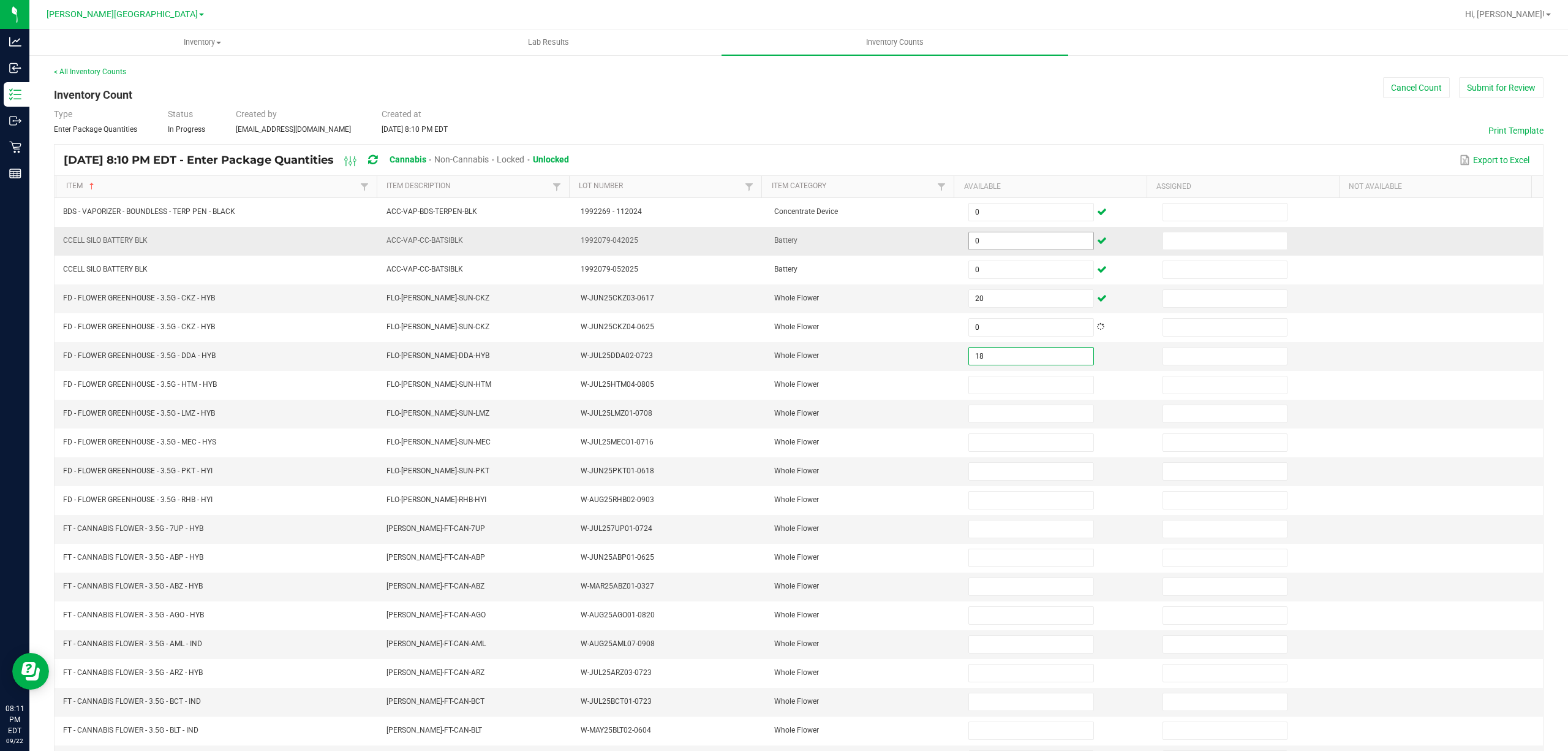
type input "18"
type input "12"
type input "10"
type input "9"
type input "11"
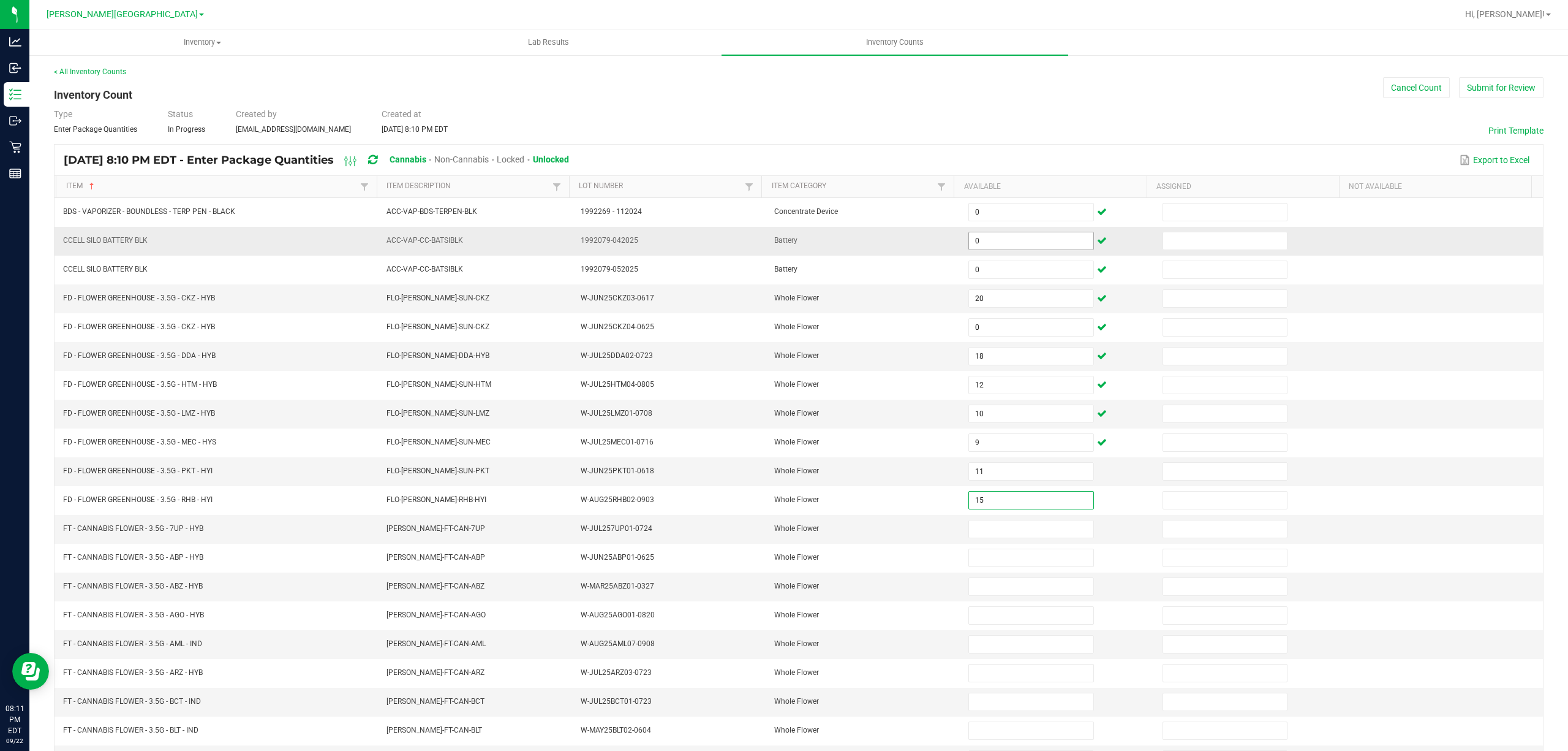
type input "15"
type input "1"
